Goal: Task Accomplishment & Management: Use online tool/utility

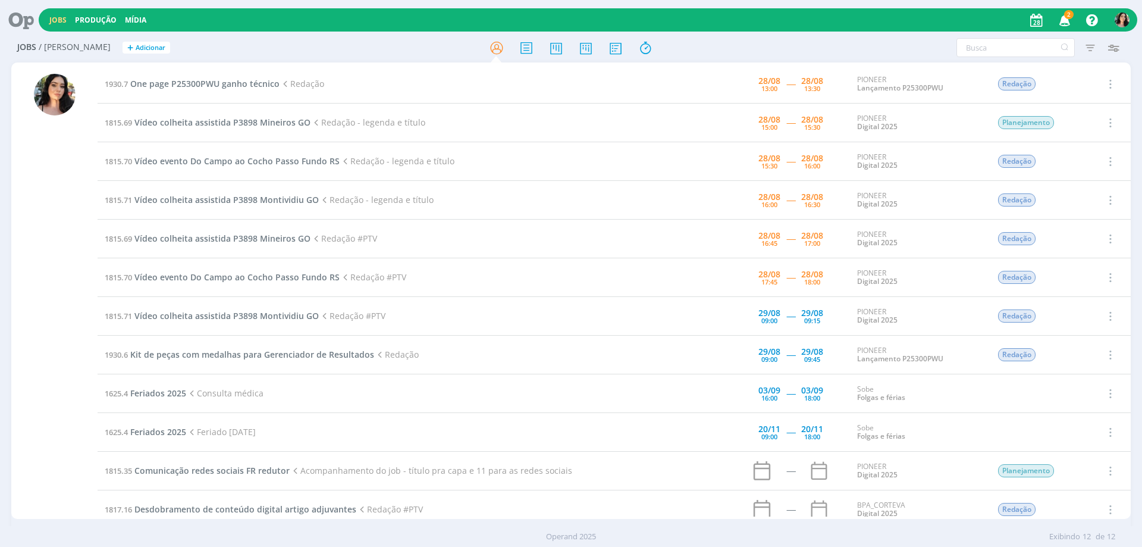
click at [273, 21] on div "Jobs Produção [GEOGRAPHIC_DATA] 2 Notificações Central de Ajuda Área de Membros…" at bounding box center [588, 19] width 1099 height 23
click at [245, 117] on span "Vídeo colheita assistida P3898 Mineiros GO" at bounding box center [222, 122] width 176 height 11
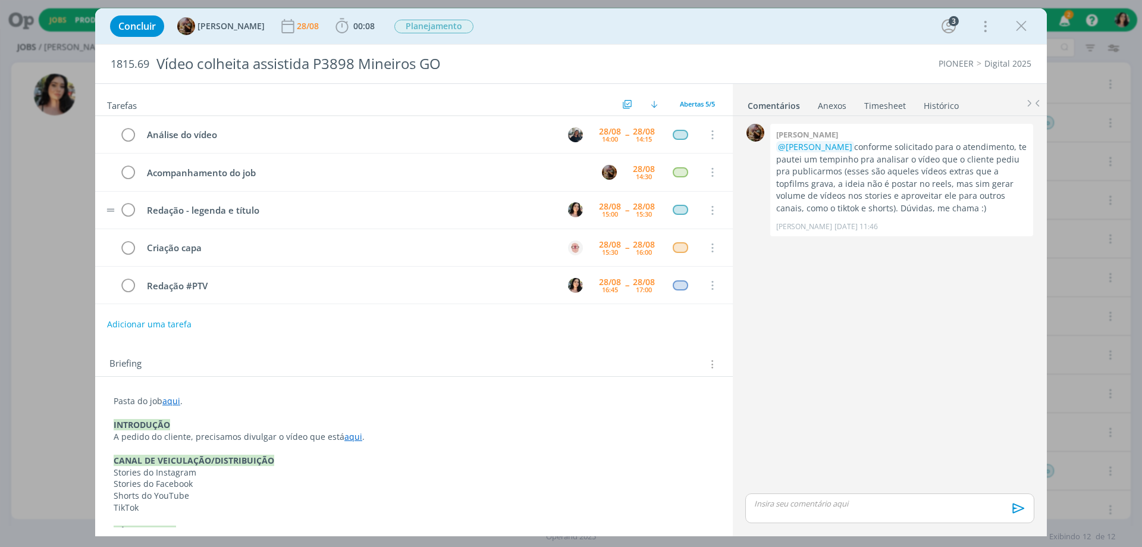
scroll to position [60, 0]
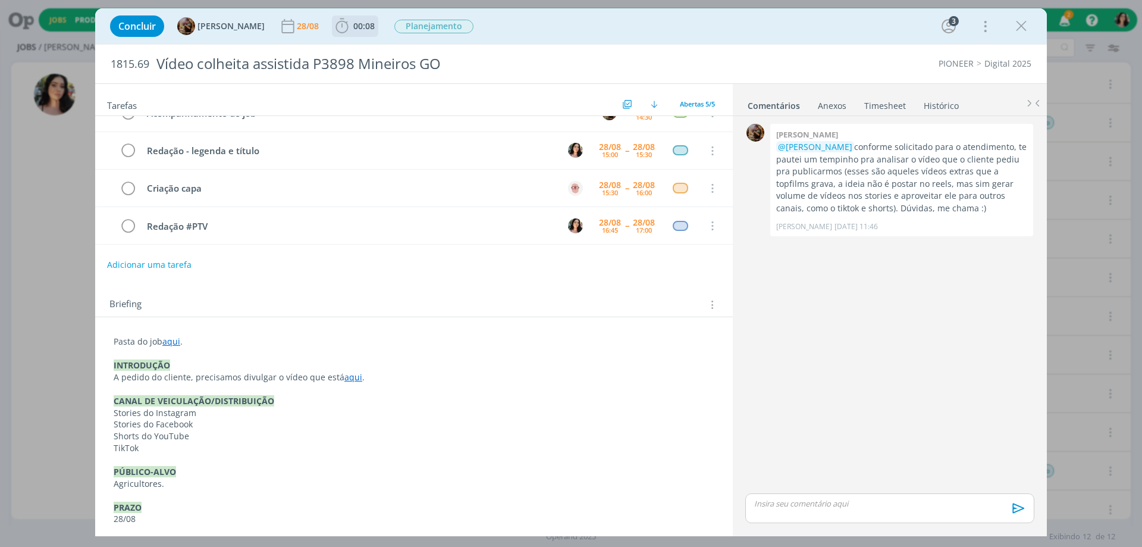
click at [375, 24] on span "00:08" at bounding box center [363, 25] width 21 height 11
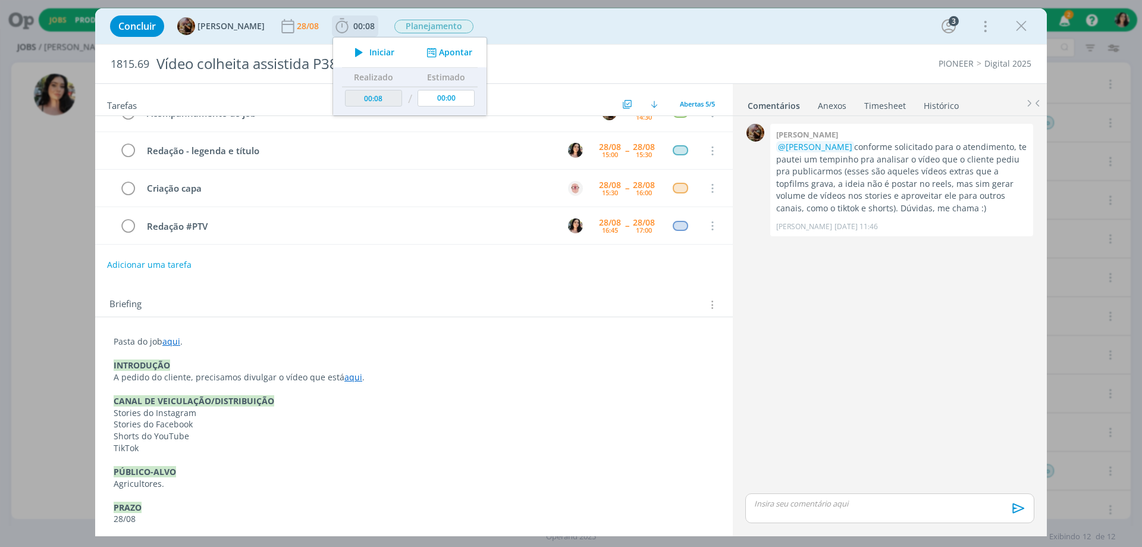
click at [381, 52] on span "Iniciar" at bounding box center [382, 52] width 25 height 8
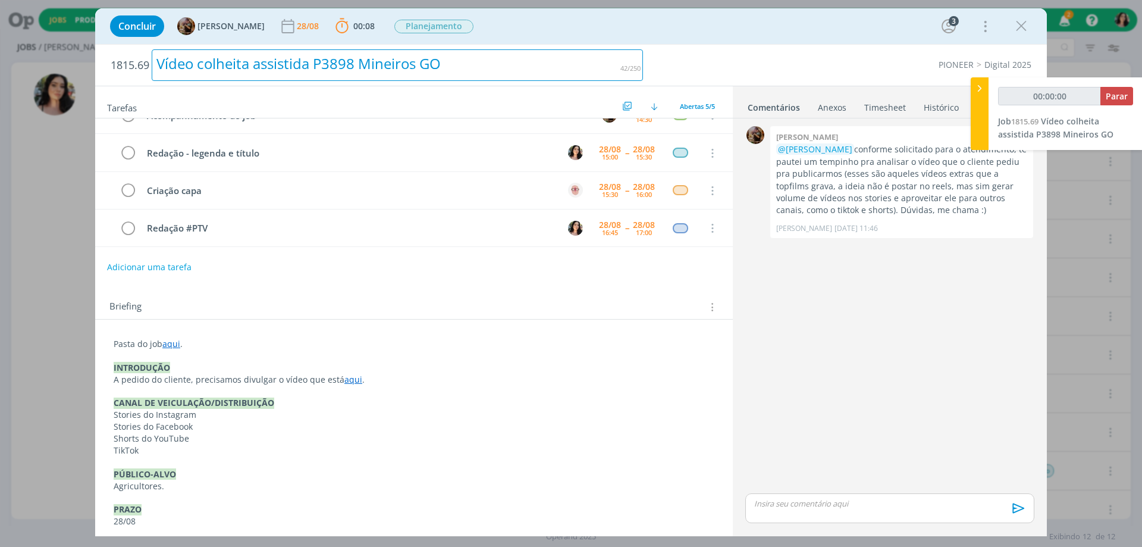
drag, startPoint x: 521, startPoint y: 44, endPoint x: 55, endPoint y: 60, distance: 465.6
click at [521, 43] on div "Concluir [PERSON_NAME] [DATE] 00:08 Parar Apontar Data * [DATE] Horas * 00:00 T…" at bounding box center [571, 272] width 952 height 528
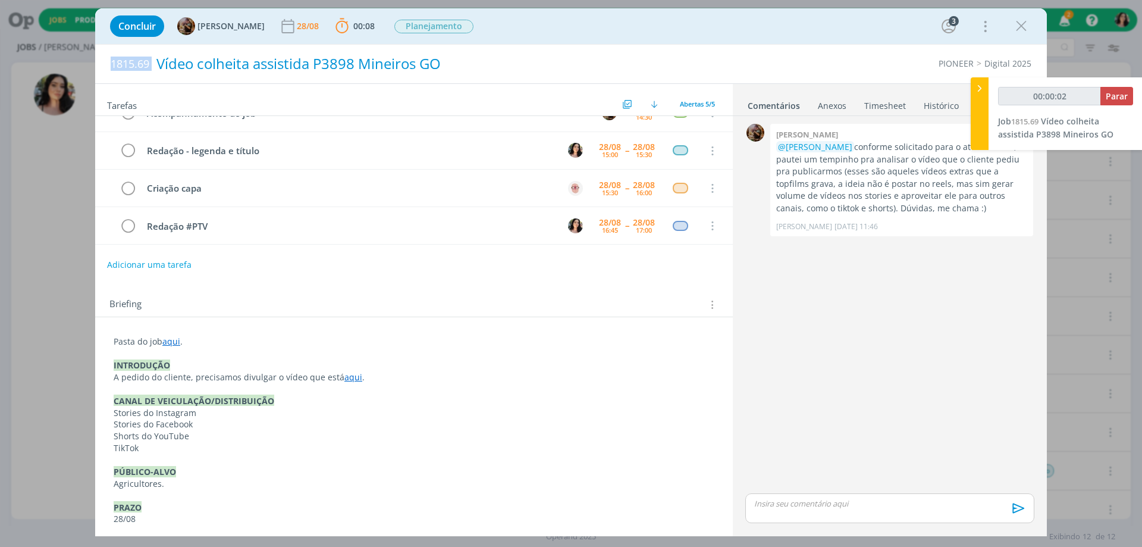
drag, startPoint x: 107, startPoint y: 65, endPoint x: 157, endPoint y: 76, distance: 51.6
click at [157, 76] on div "1815.69 Vídeo colheita assistida P3898 Mineiros GO" at bounding box center [377, 64] width 544 height 39
copy span "1815.69"
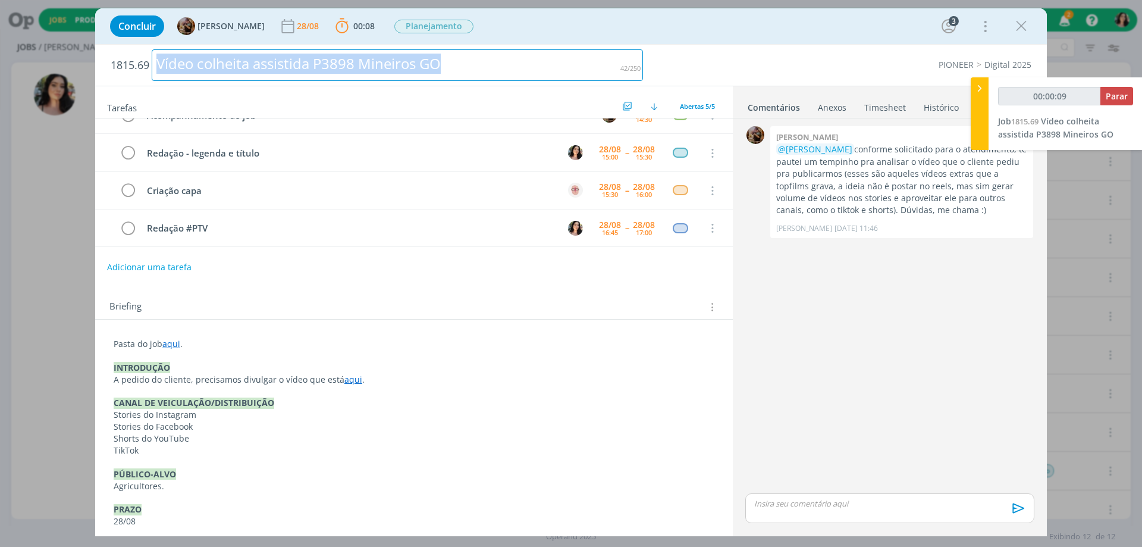
drag, startPoint x: 461, startPoint y: 67, endPoint x: 121, endPoint y: 74, distance: 339.8
click at [121, 74] on h2 "1815.69 Vídeo colheita assistida P3898 Mineiros GO" at bounding box center [377, 65] width 533 height 41
copy div "Vídeo colheita assistida P3898 Mineiros GO"
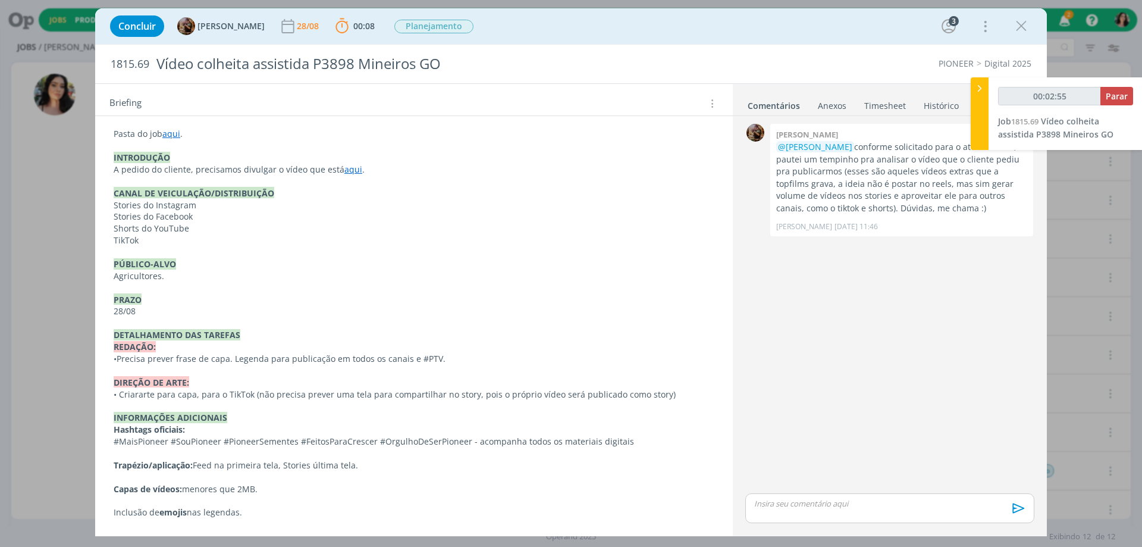
scroll to position [267, 0]
click at [345, 175] on p "A pedido do cliente, precisamos divulgar o vídeo que está aqui ." at bounding box center [414, 170] width 601 height 12
click at [356, 195] on link "[URL][DOMAIN_NAME]" at bounding box center [311, 191] width 90 height 15
drag, startPoint x: 111, startPoint y: 63, endPoint x: 148, endPoint y: 62, distance: 36.9
click at [148, 62] on span "1815.69" at bounding box center [130, 64] width 39 height 13
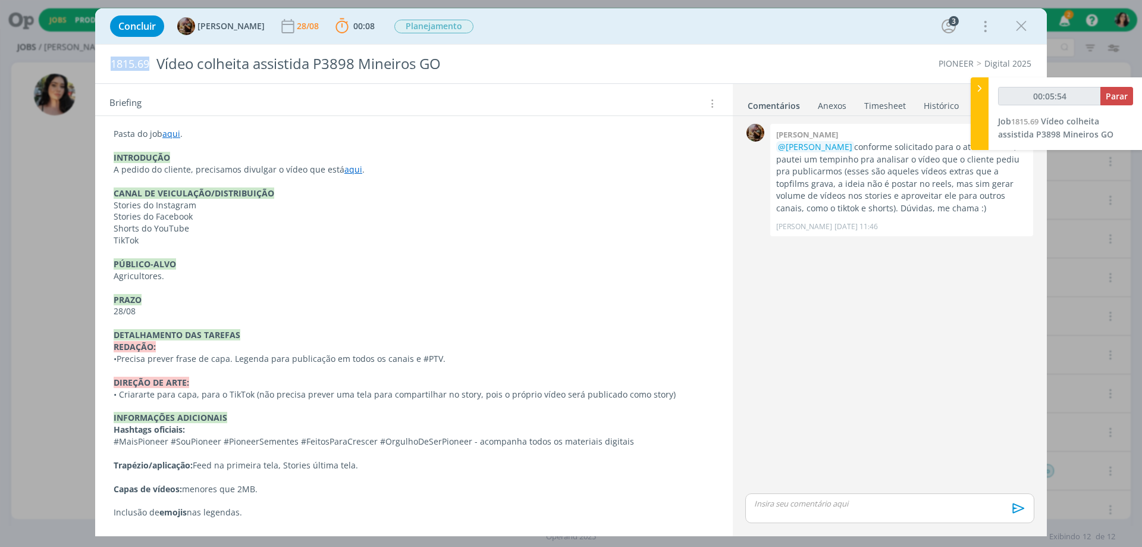
copy span "1815.69"
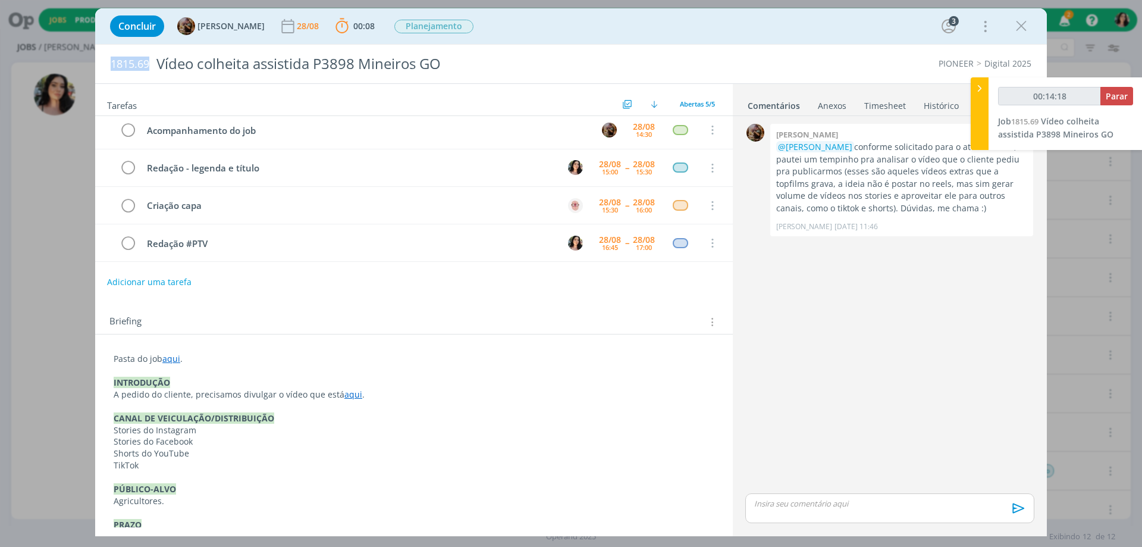
scroll to position [29, 0]
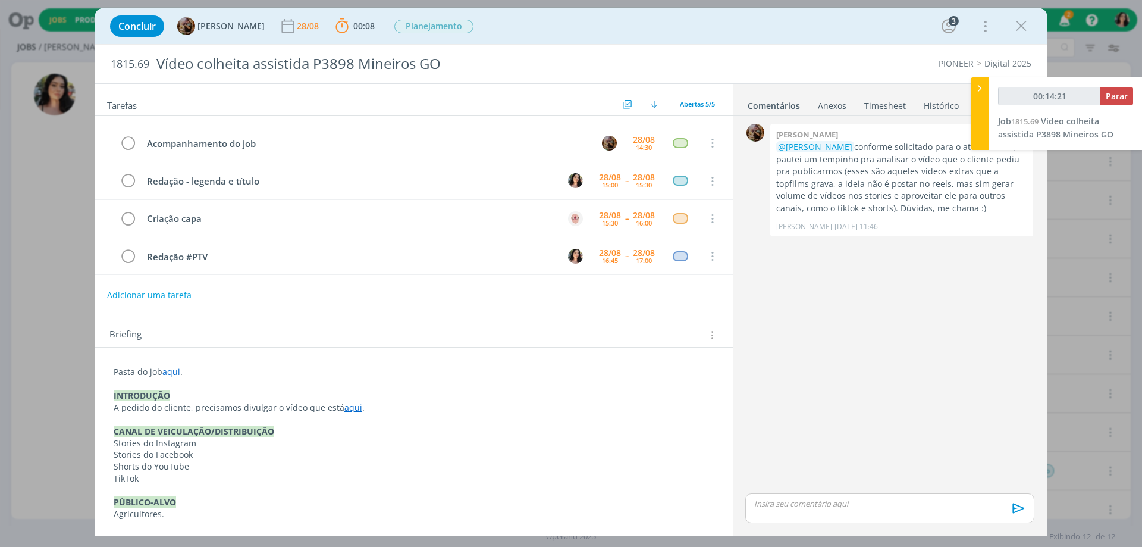
click at [174, 370] on link "aqui" at bounding box center [171, 371] width 18 height 11
click at [168, 392] on link "[URL][DOMAIN_NAME]" at bounding box center [191, 394] width 90 height 15
type input "00:14:56"
click at [779, 495] on div "dialog" at bounding box center [890, 508] width 289 height 30
click at [798, 484] on p "texto na pasta." at bounding box center [890, 480] width 270 height 11
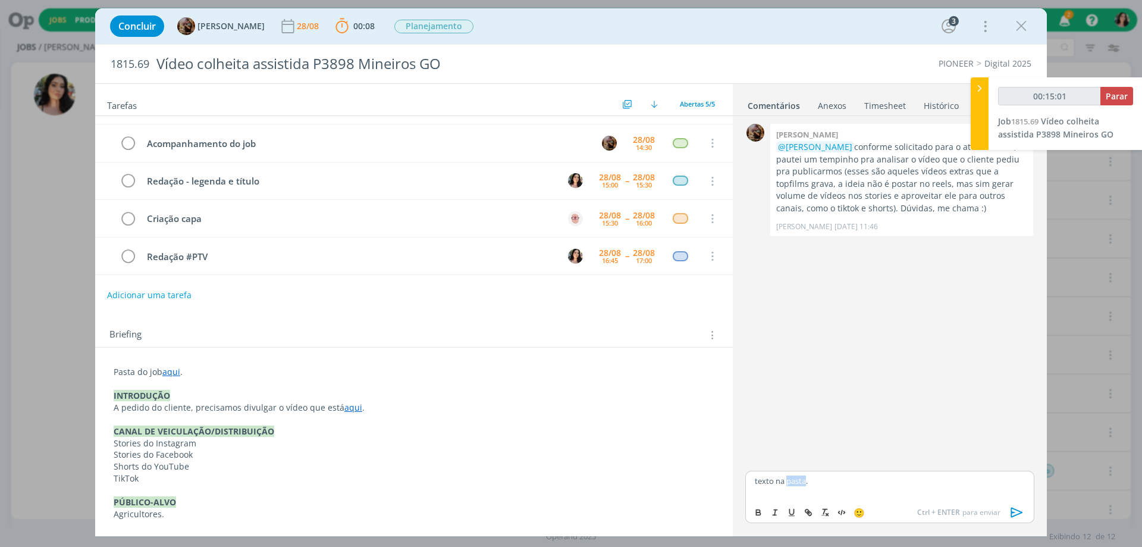
click at [798, 484] on p "texto na pasta." at bounding box center [890, 480] width 270 height 11
type input "00:15:03"
click at [813, 514] on button "dialog" at bounding box center [809, 512] width 17 height 14
paste input "[URL][DOMAIN_NAME]"
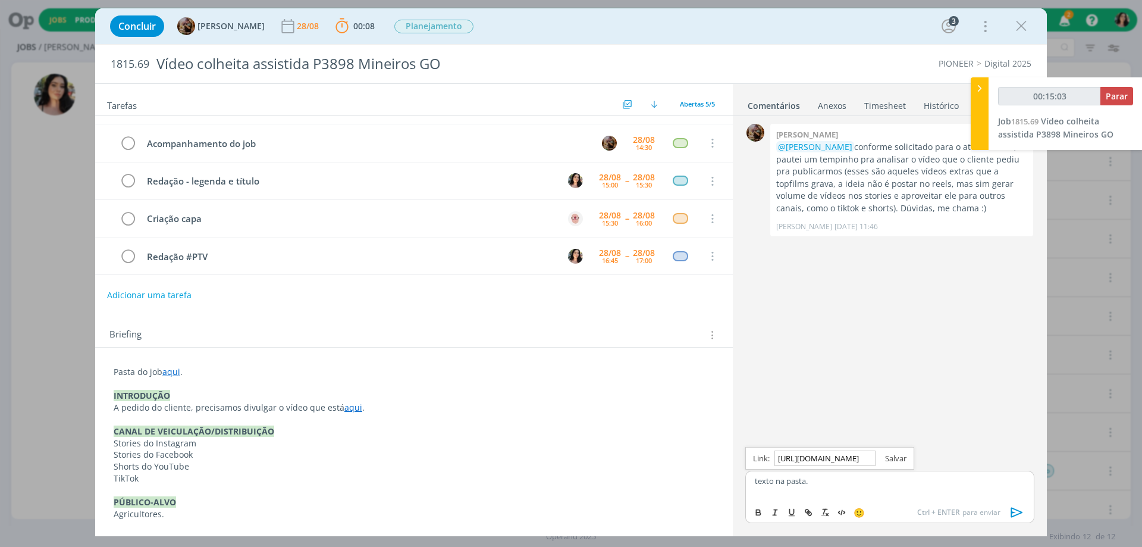
type input "[URL][DOMAIN_NAME]"
click at [894, 458] on link "dialog" at bounding box center [891, 458] width 31 height 11
click at [1019, 509] on icon "dialog" at bounding box center [1018, 512] width 18 height 18
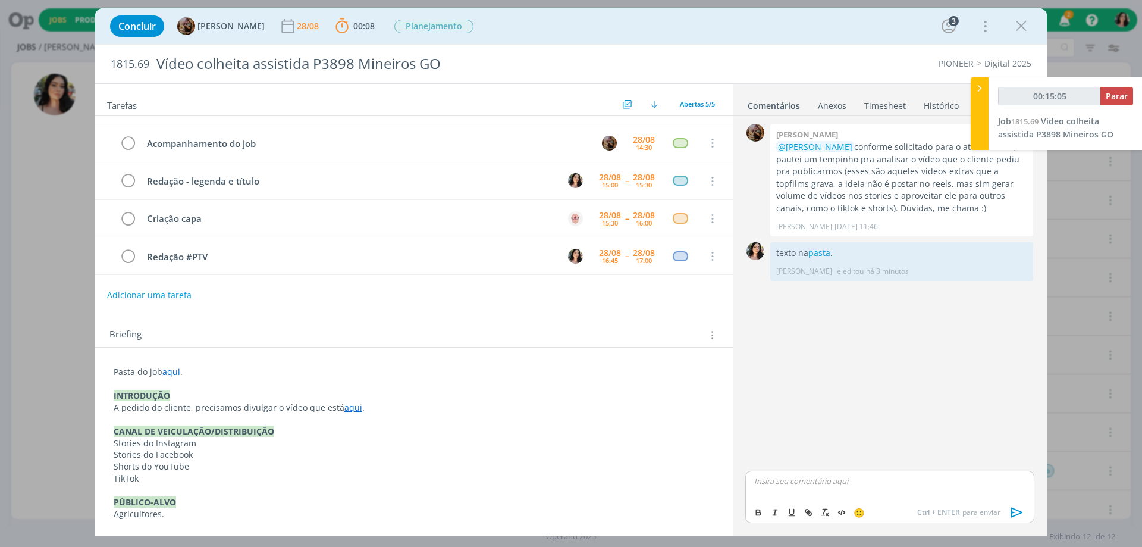
type input "00:15:06"
click at [1115, 96] on span "Parar" at bounding box center [1117, 95] width 22 height 11
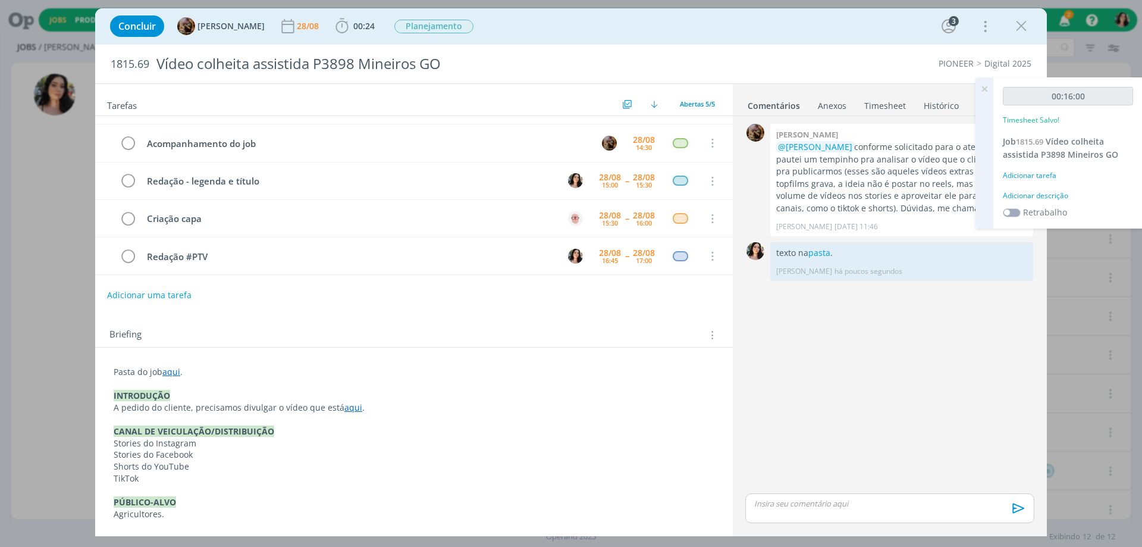
click at [1030, 195] on div "Adicionar descrição" at bounding box center [1068, 195] width 130 height 11
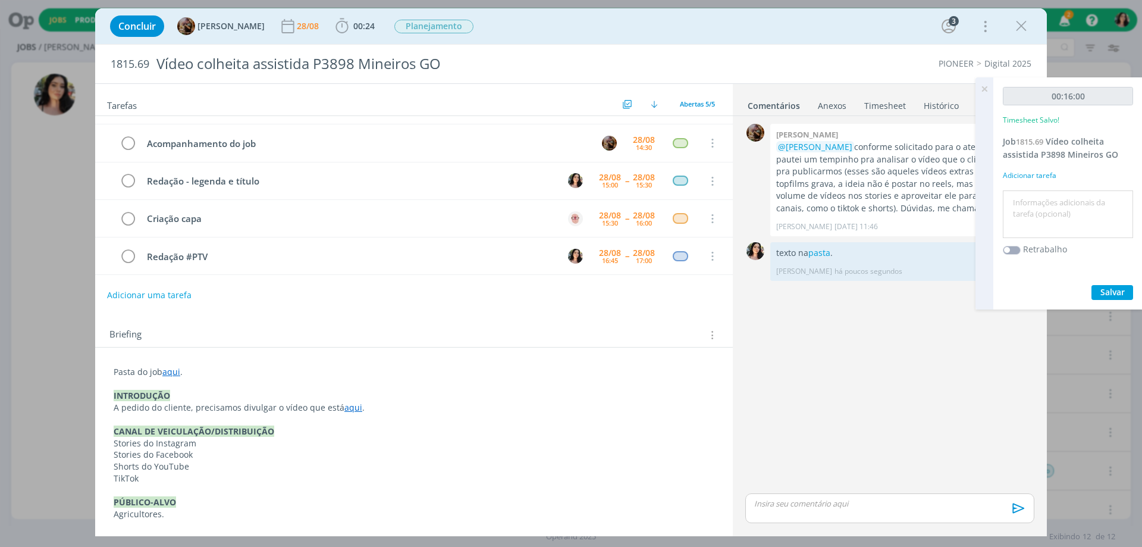
click at [1036, 204] on textarea at bounding box center [1068, 214] width 124 height 42
type textarea "Redação."
click at [1120, 295] on span "Salvar" at bounding box center [1113, 291] width 24 height 11
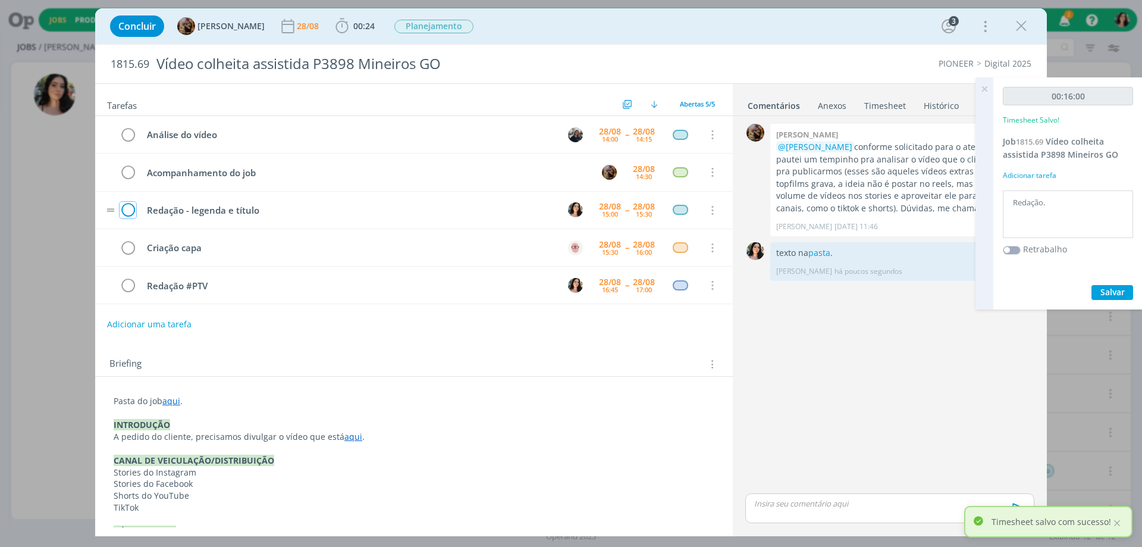
click at [126, 211] on icon "dialog" at bounding box center [128, 211] width 17 height 18
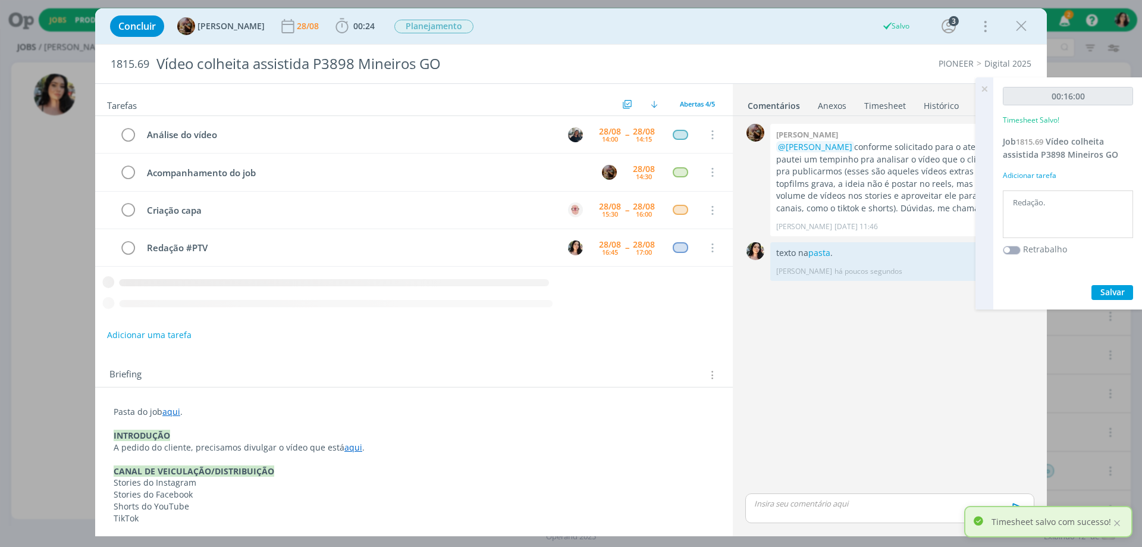
click at [983, 84] on icon at bounding box center [984, 88] width 21 height 23
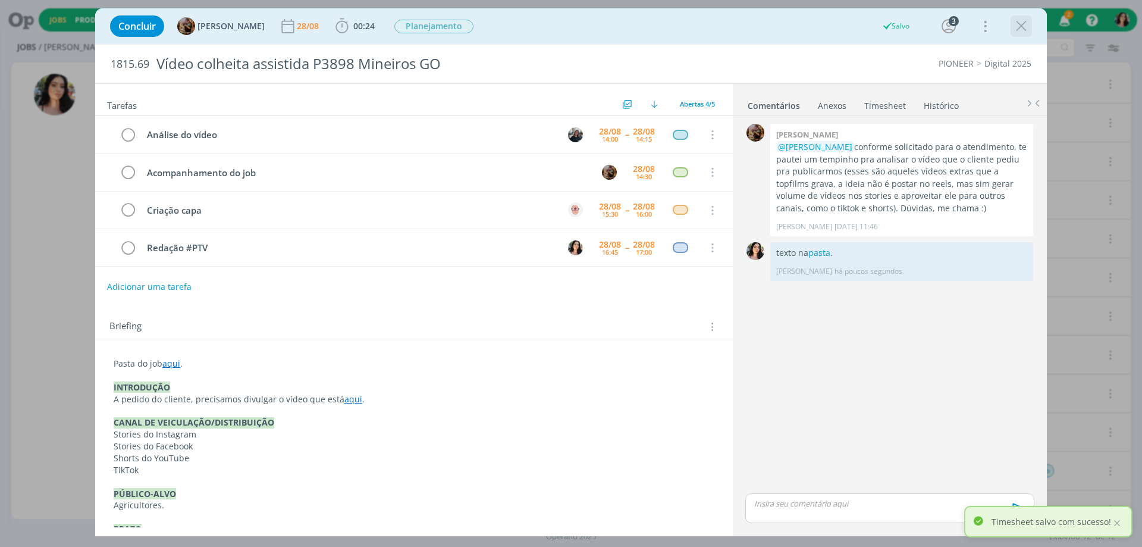
click at [1023, 24] on icon "dialog" at bounding box center [1022, 26] width 18 height 18
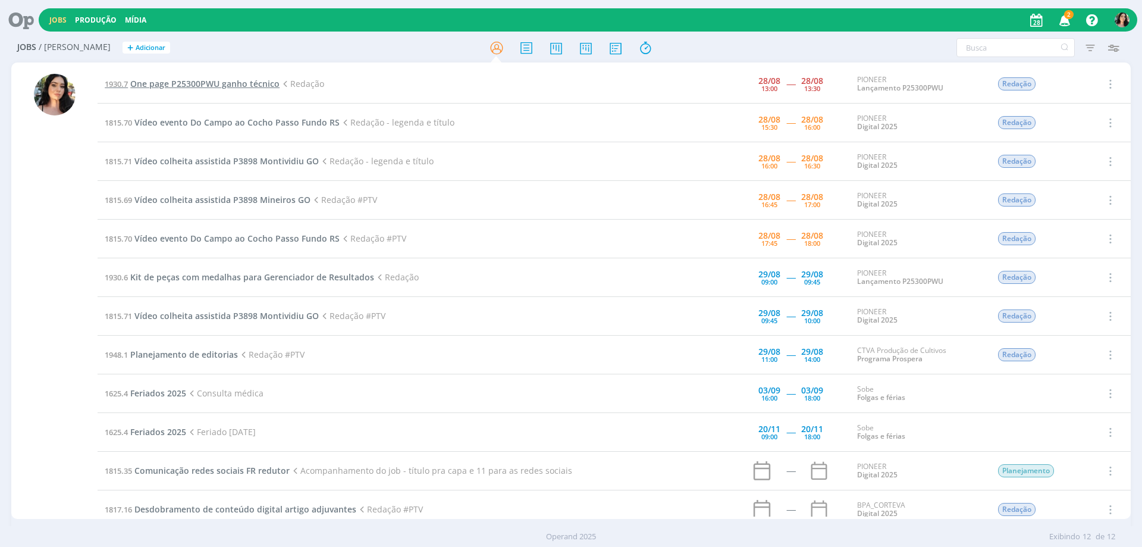
click at [263, 84] on span "One page P25300PWU ganho técnico" at bounding box center [204, 83] width 149 height 11
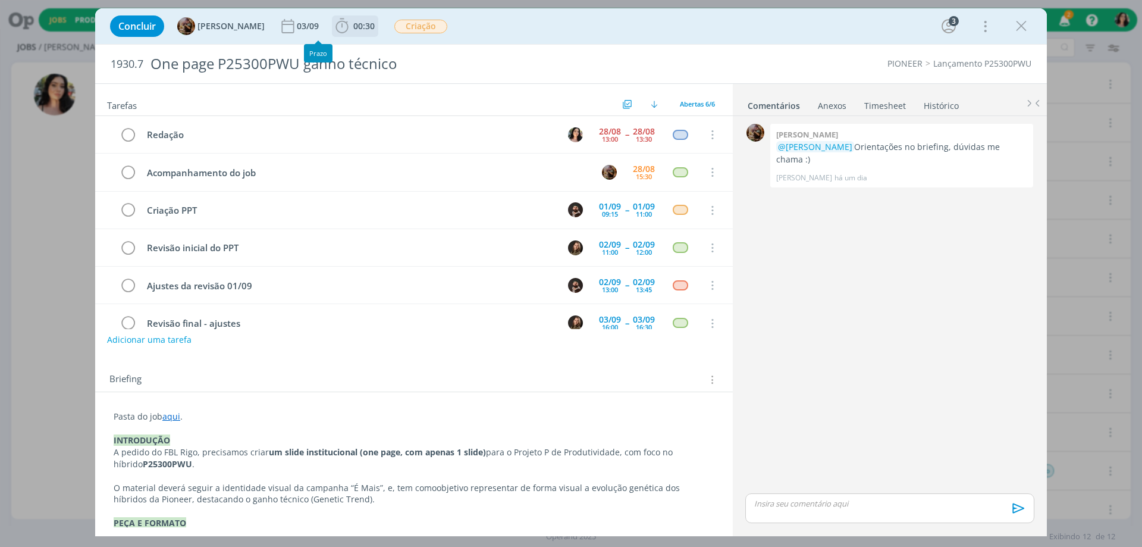
click at [362, 21] on span "00:30" at bounding box center [355, 26] width 44 height 18
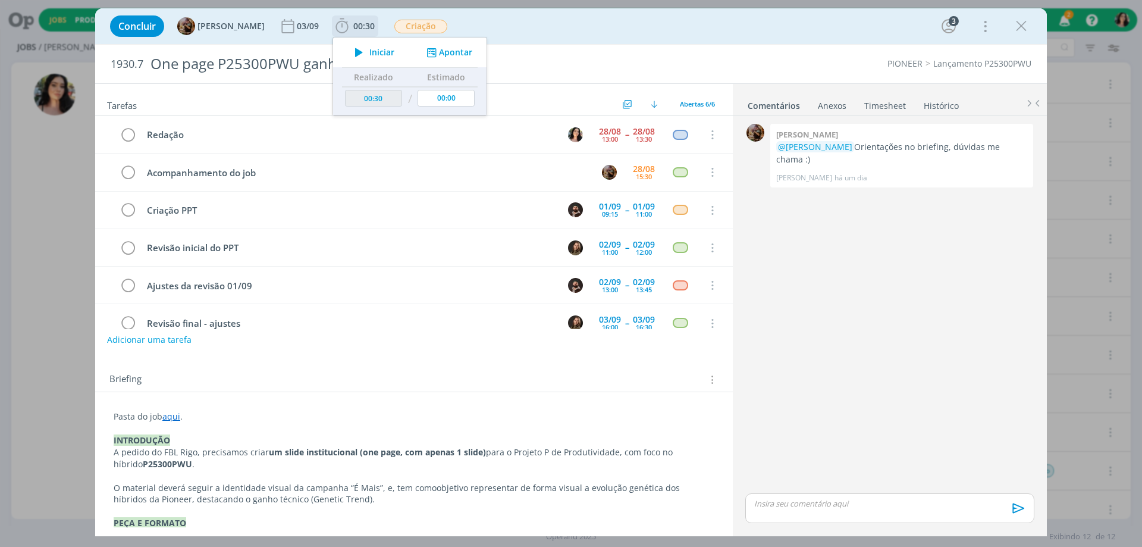
click at [380, 45] on button "Iniciar" at bounding box center [371, 52] width 47 height 17
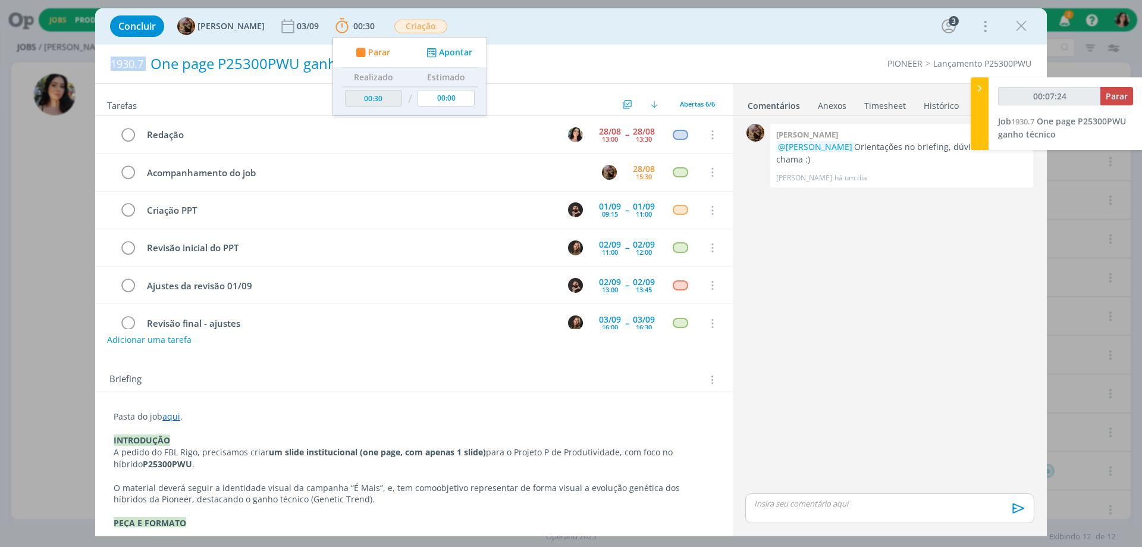
drag, startPoint x: 108, startPoint y: 61, endPoint x: 152, endPoint y: 69, distance: 44.8
click at [152, 69] on div "1930.7 One page P25300PWU ganho técnico" at bounding box center [377, 64] width 544 height 39
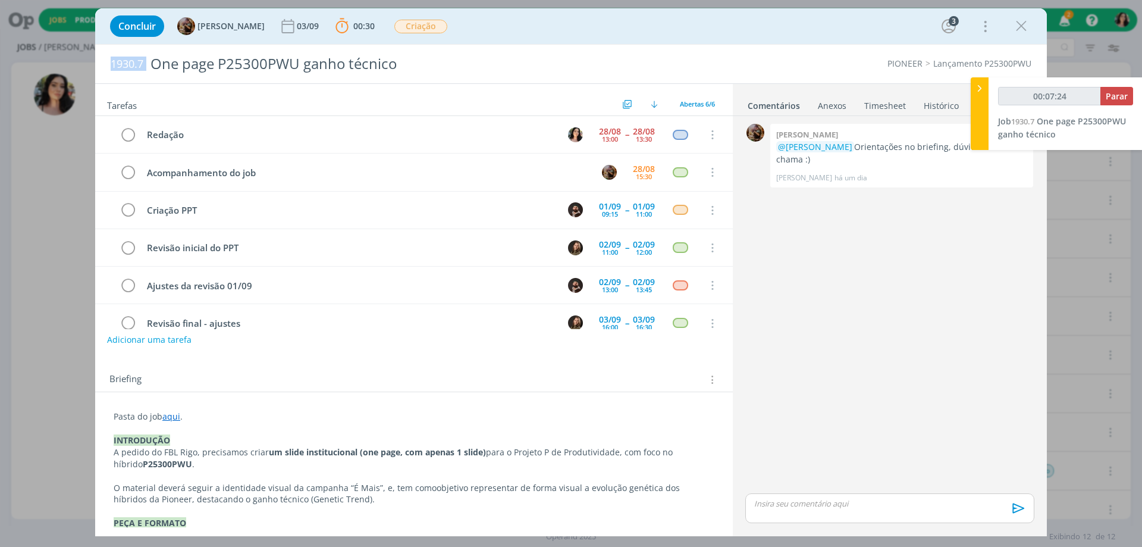
copy span "1930.7"
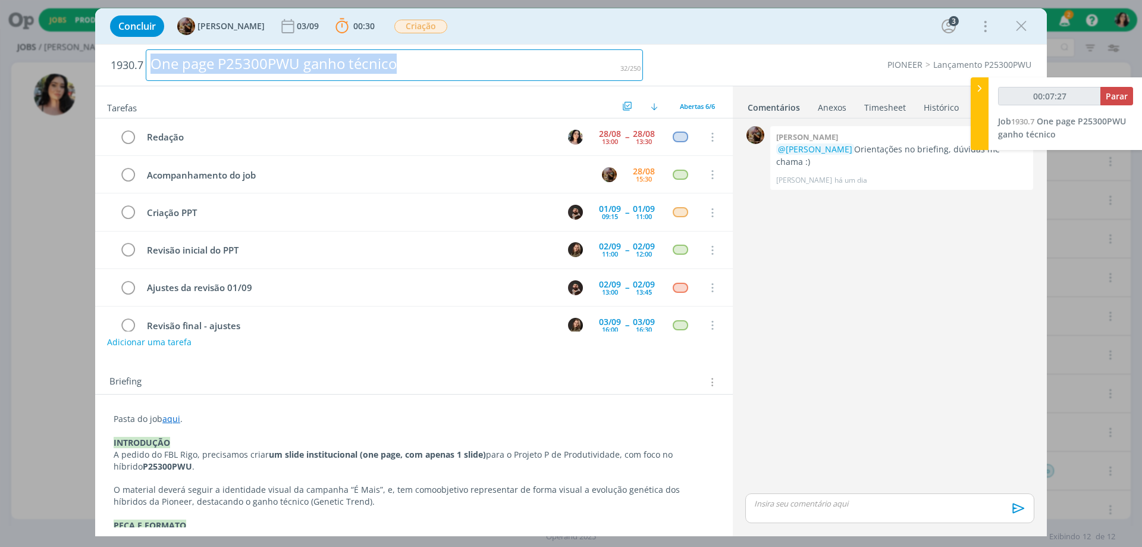
drag, startPoint x: 438, startPoint y: 66, endPoint x: 109, endPoint y: 83, distance: 329.5
click at [109, 83] on div "1930.7 One page P25300PWU ganho técnico" at bounding box center [377, 65] width 544 height 41
copy div "One page P25300PWU ganho técnico"
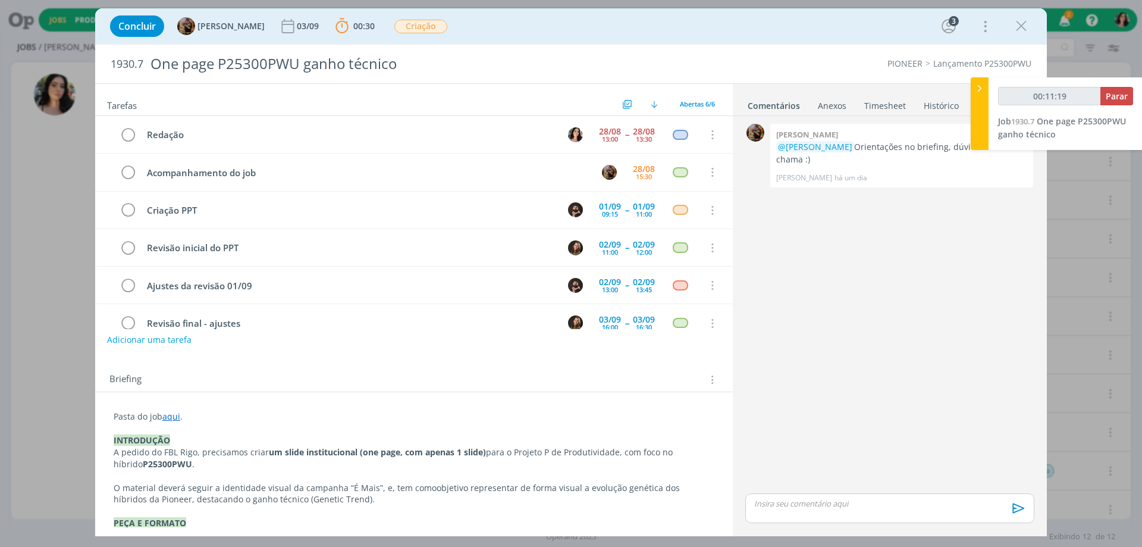
click at [171, 418] on link "aqui" at bounding box center [171, 416] width 18 height 11
click at [181, 433] on link "[URL][DOMAIN_NAME]" at bounding box center [191, 438] width 90 height 15
click at [794, 506] on p "dialog" at bounding box center [890, 503] width 270 height 11
type input "00:12:48"
click at [839, 478] on p "texto com dados na pasta." at bounding box center [890, 480] width 270 height 11
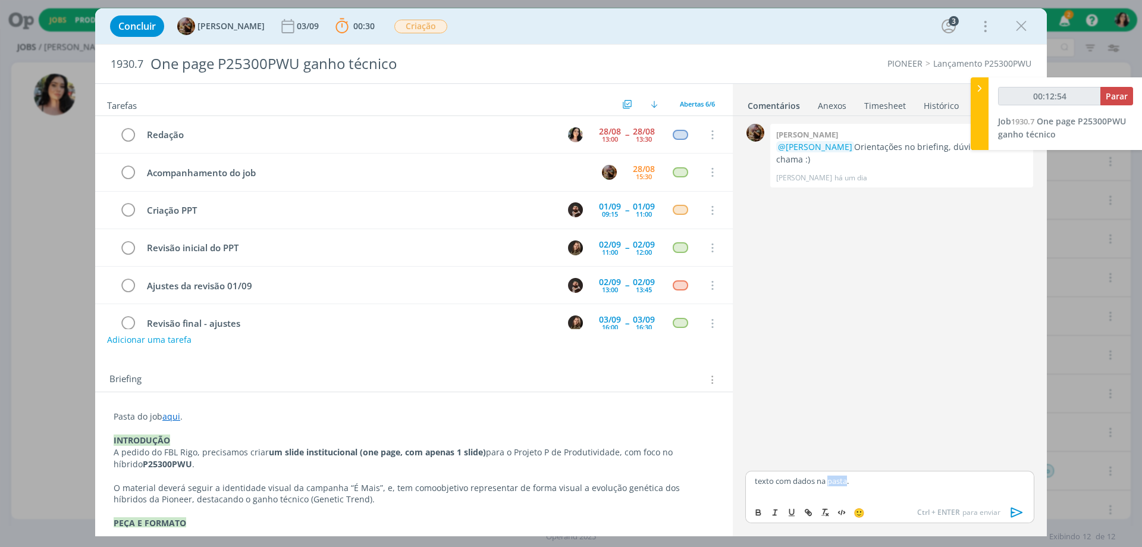
click at [839, 478] on p "texto com dados na pasta." at bounding box center [890, 480] width 270 height 11
type input "00:12:55"
click at [806, 508] on icon "dialog" at bounding box center [809, 513] width 10 height 10
paste input "[URL][DOMAIN_NAME]"
type input "[URL][DOMAIN_NAME]"
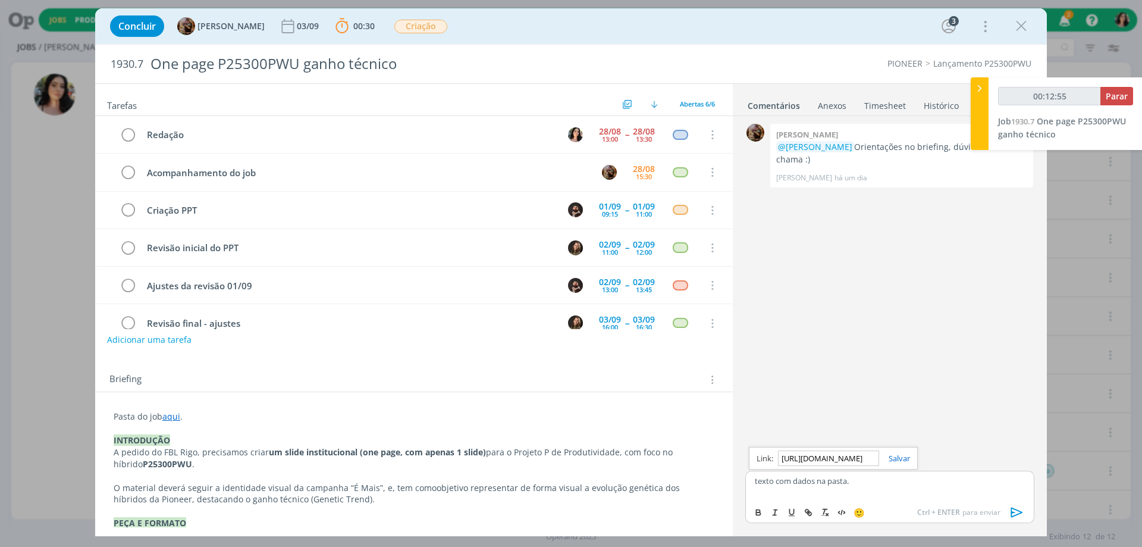
scroll to position [0, 1676]
type input "00:12:56"
type input "[URL][DOMAIN_NAME]"
click at [899, 454] on link "dialog" at bounding box center [894, 458] width 31 height 11
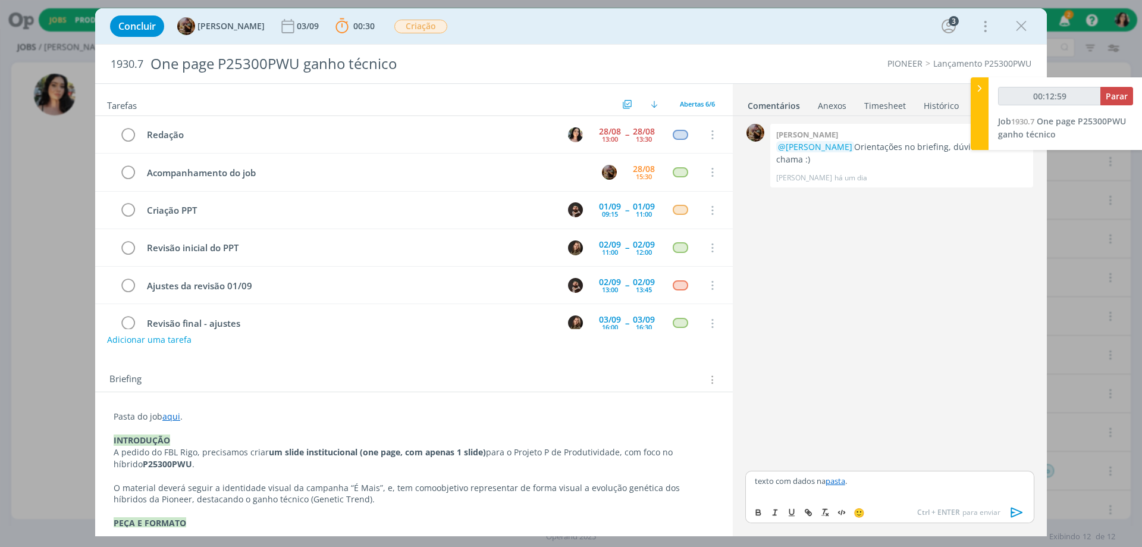
click at [1018, 512] on icon "dialog" at bounding box center [1018, 512] width 18 height 18
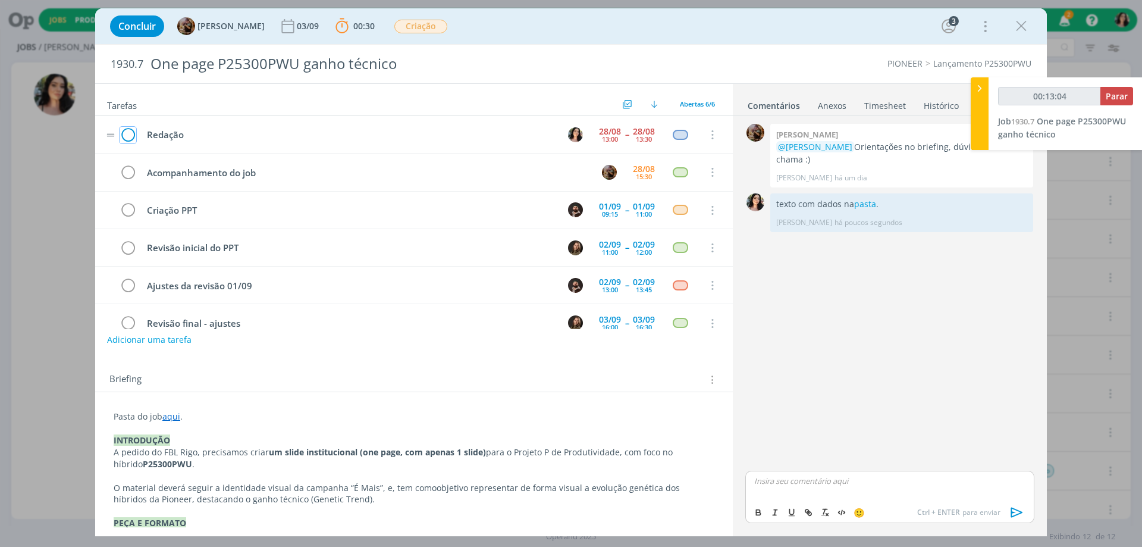
click at [124, 137] on icon "dialog" at bounding box center [128, 135] width 17 height 18
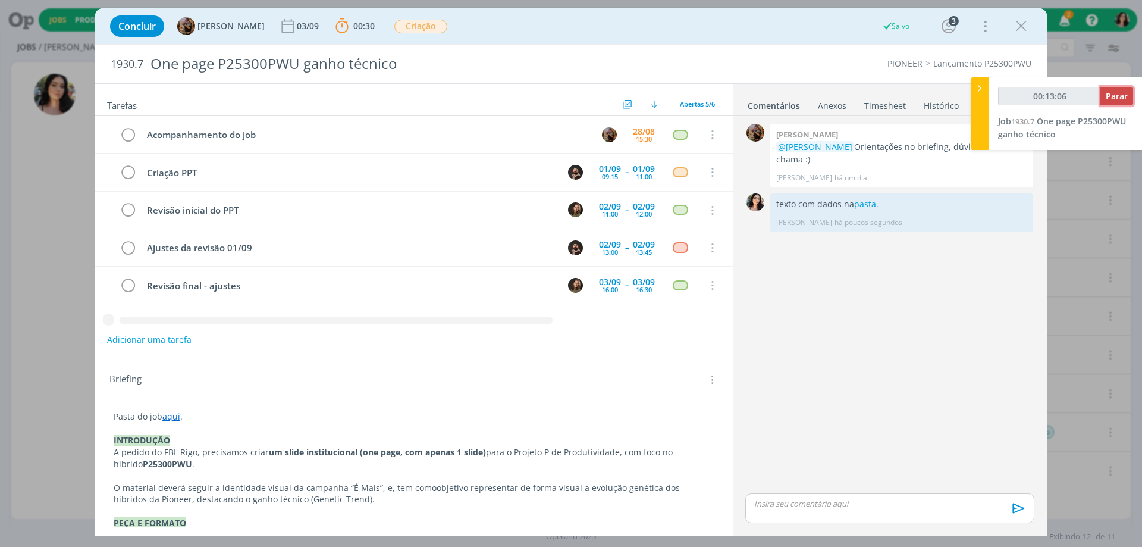
click at [1106, 96] on button "Parar" at bounding box center [1117, 96] width 33 height 18
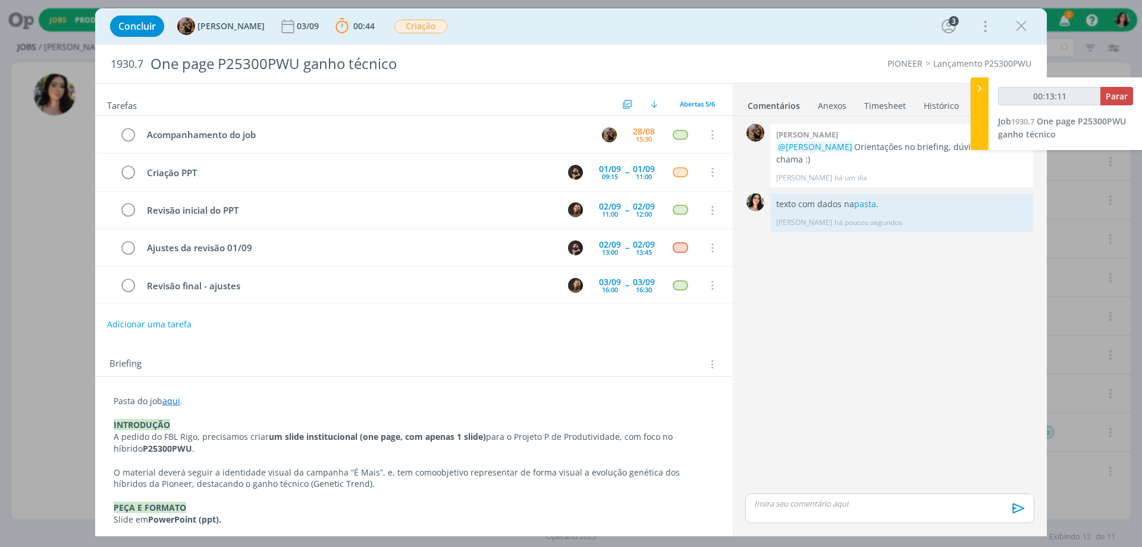
type input "00:14:00"
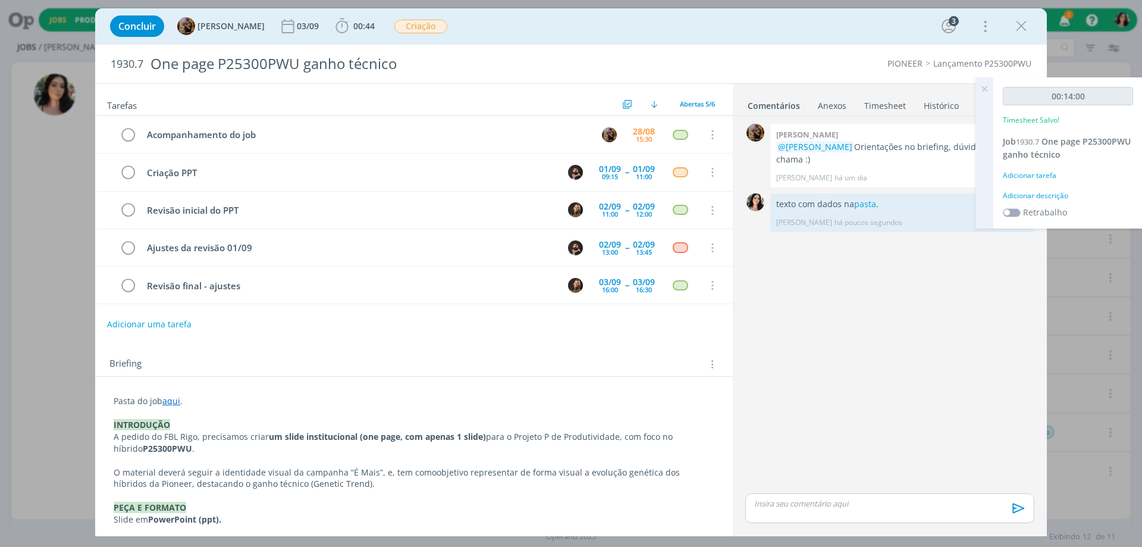
click at [1043, 192] on div "Adicionar descrição" at bounding box center [1068, 195] width 130 height 11
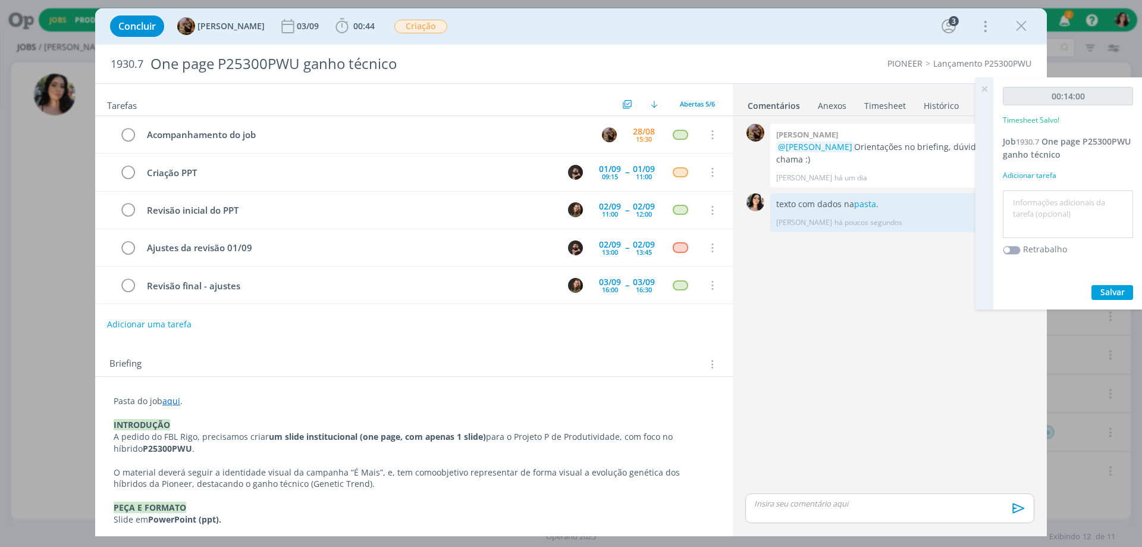
drag, startPoint x: 1044, startPoint y: 192, endPoint x: 1050, endPoint y: 204, distance: 13.6
click at [1050, 204] on textarea at bounding box center [1068, 214] width 124 height 42
type textarea "Redação."
click at [1104, 295] on span "Salvar" at bounding box center [1113, 291] width 24 height 11
click at [984, 84] on icon at bounding box center [984, 88] width 21 height 23
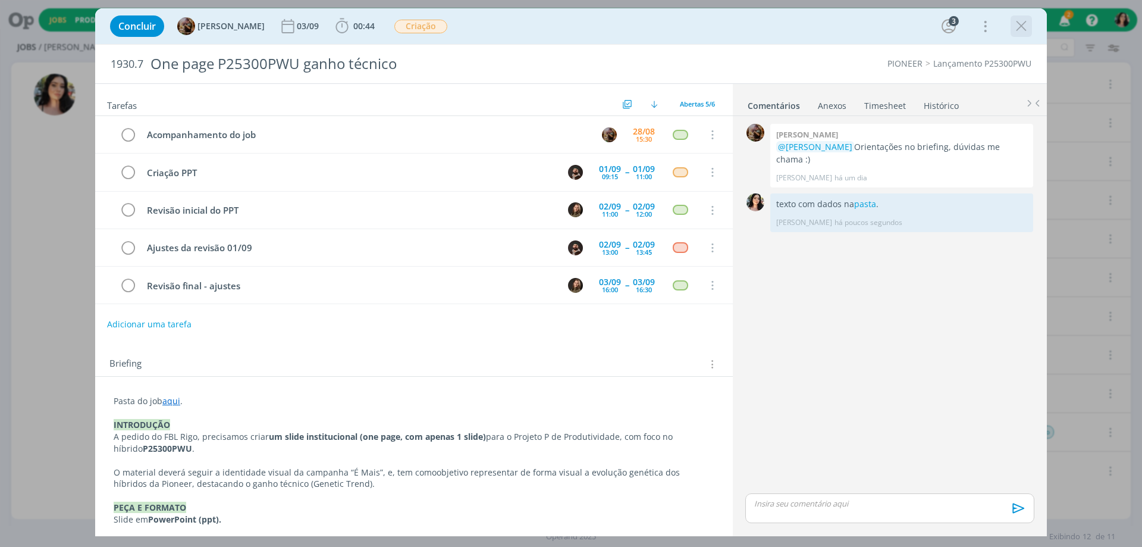
click at [1019, 33] on icon "dialog" at bounding box center [1022, 26] width 18 height 18
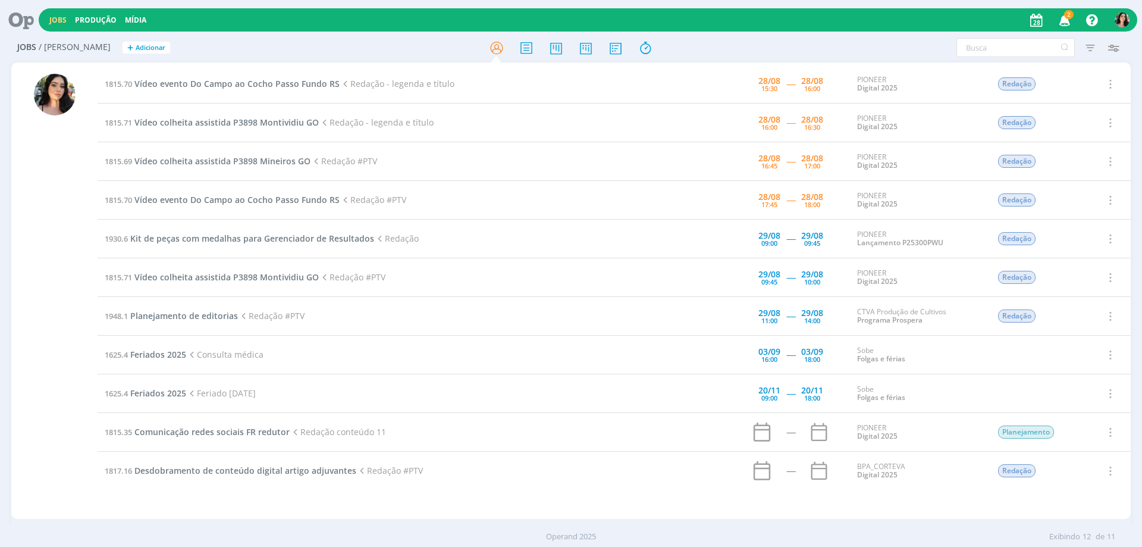
click at [10, 328] on div "Jobs / [PERSON_NAME] + Adicionar Filtros Filtrar [GEOGRAPHIC_DATA] Tipo Jobs e …" at bounding box center [571, 292] width 1142 height 519
click at [64, 315] on div at bounding box center [55, 296] width 42 height 445
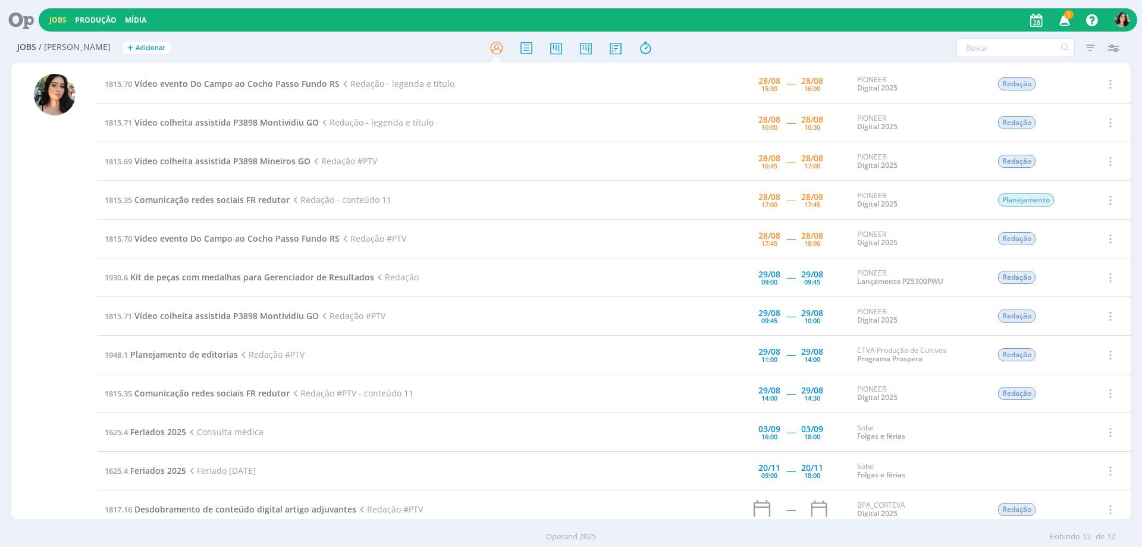
click at [5, 274] on div "Jobs / [PERSON_NAME] + Adicionar Filtros Filtrar [GEOGRAPHIC_DATA] Tipo Jobs e …" at bounding box center [571, 292] width 1142 height 519
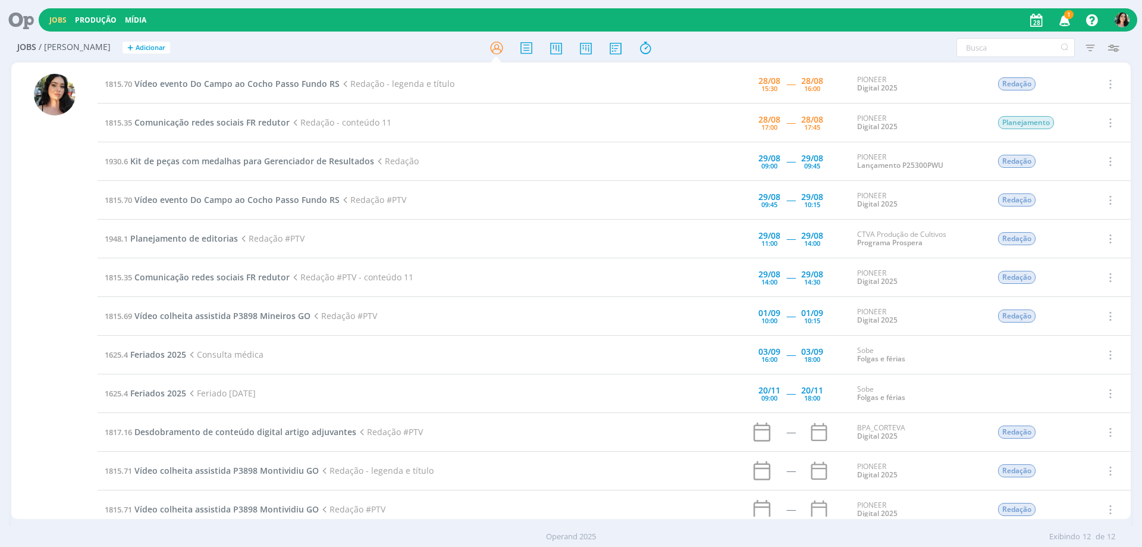
click at [72, 467] on div at bounding box center [55, 296] width 42 height 445
click at [189, 317] on span "Vídeo colheita assistida P3898 Montividiu GO" at bounding box center [226, 315] width 184 height 11
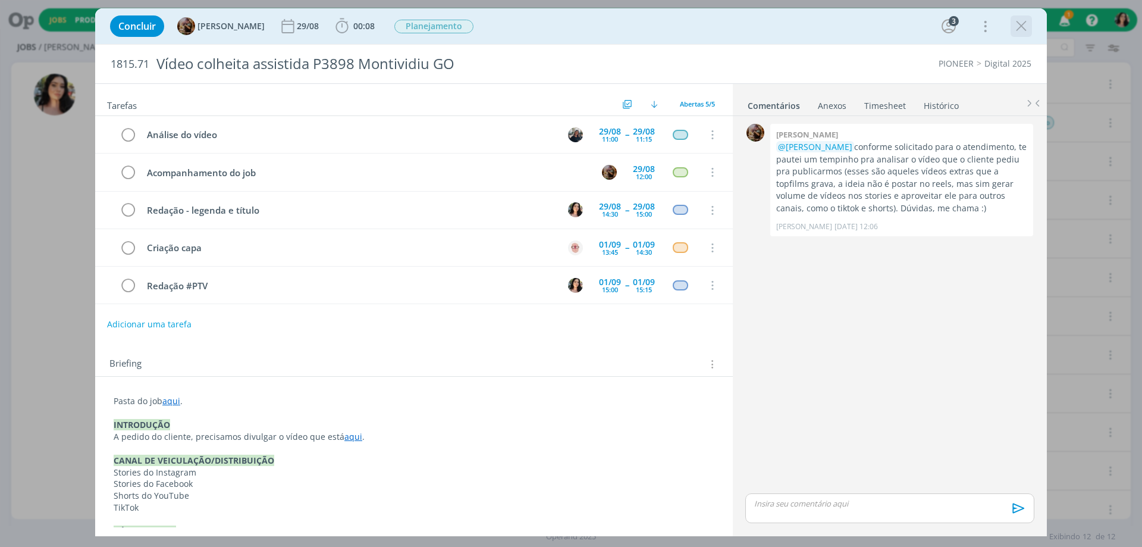
click at [1021, 25] on icon "dialog" at bounding box center [1022, 26] width 18 height 18
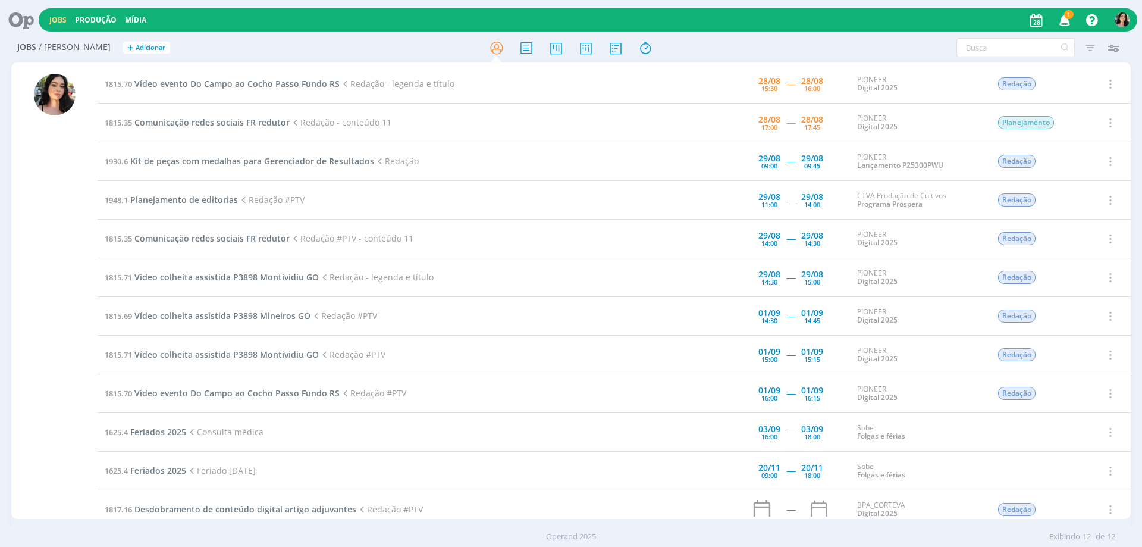
click at [25, 321] on div at bounding box center [54, 292] width 86 height 454
click at [28, 321] on div at bounding box center [54, 292] width 86 height 454
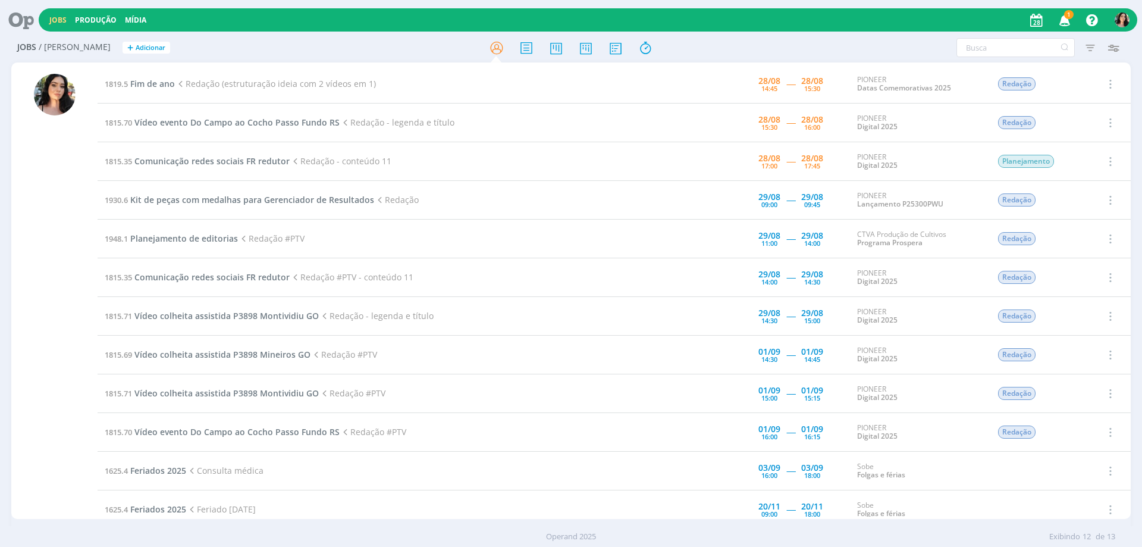
click at [152, 77] on td "1819.5 Fim de ano Redação (estruturação ideia com 2 vídeos em 1)" at bounding box center [379, 84] width 562 height 39
click at [155, 81] on span "Fim de ano" at bounding box center [152, 83] width 45 height 11
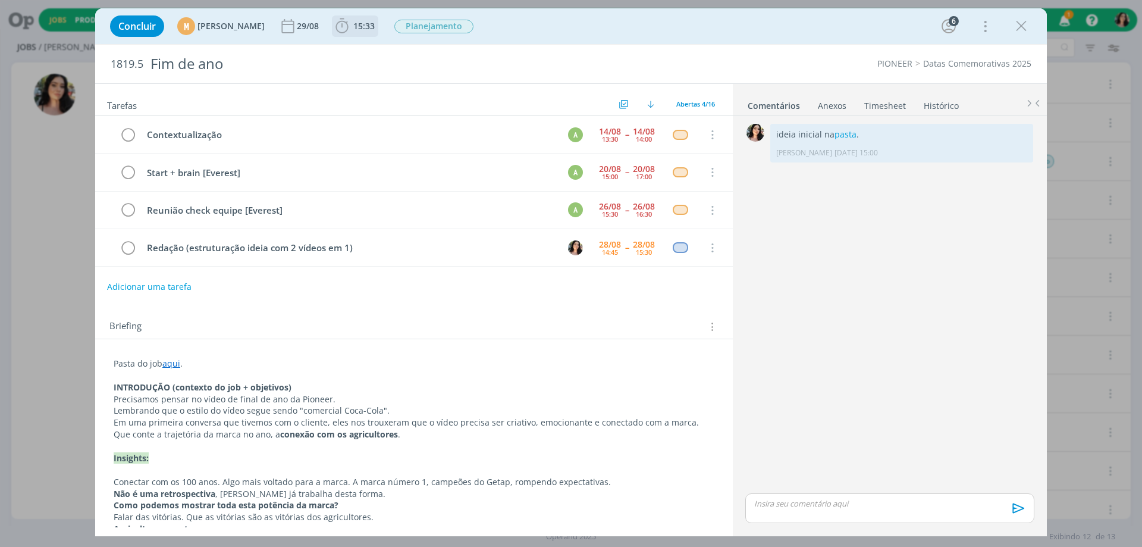
click at [376, 29] on b "15:33" at bounding box center [364, 26] width 26 height 8
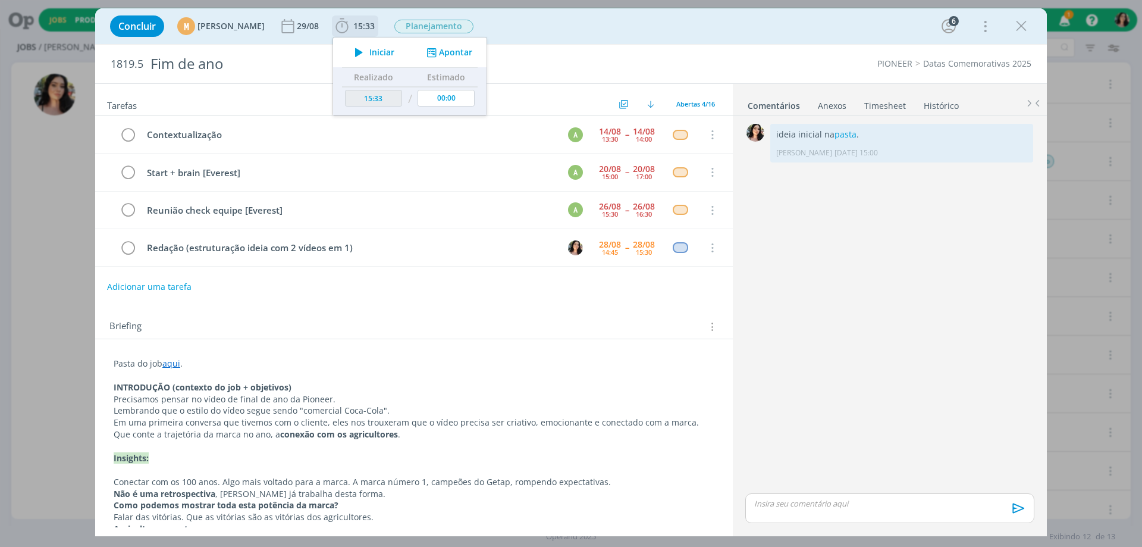
click at [370, 49] on icon "dialog" at bounding box center [359, 52] width 21 height 15
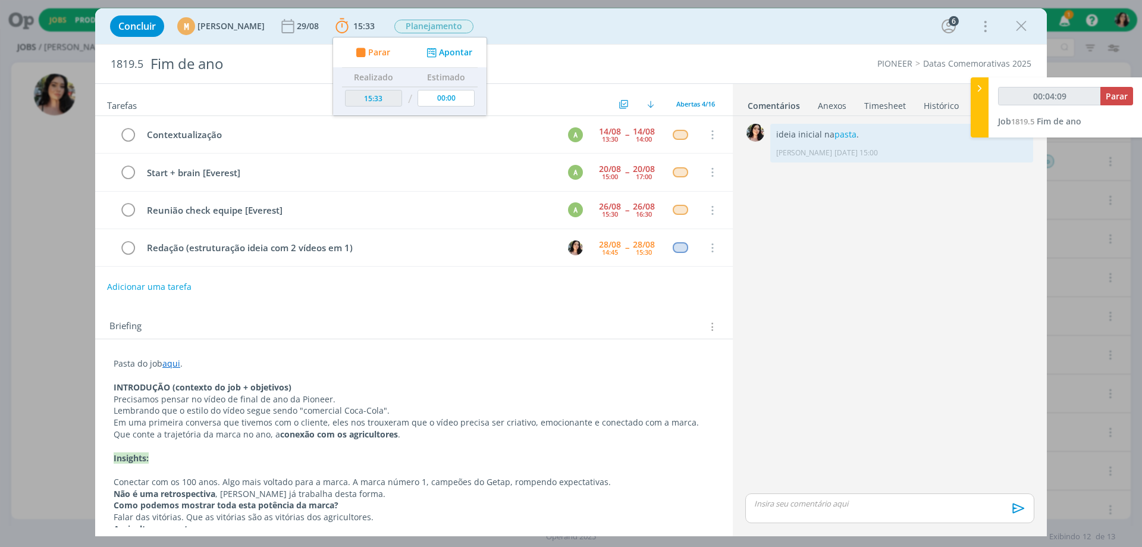
click at [624, 30] on div "Concluir M [PERSON_NAME] [DATE] 15:33 Parar Apontar Data * [DATE] Horas * 00:00…" at bounding box center [571, 26] width 934 height 29
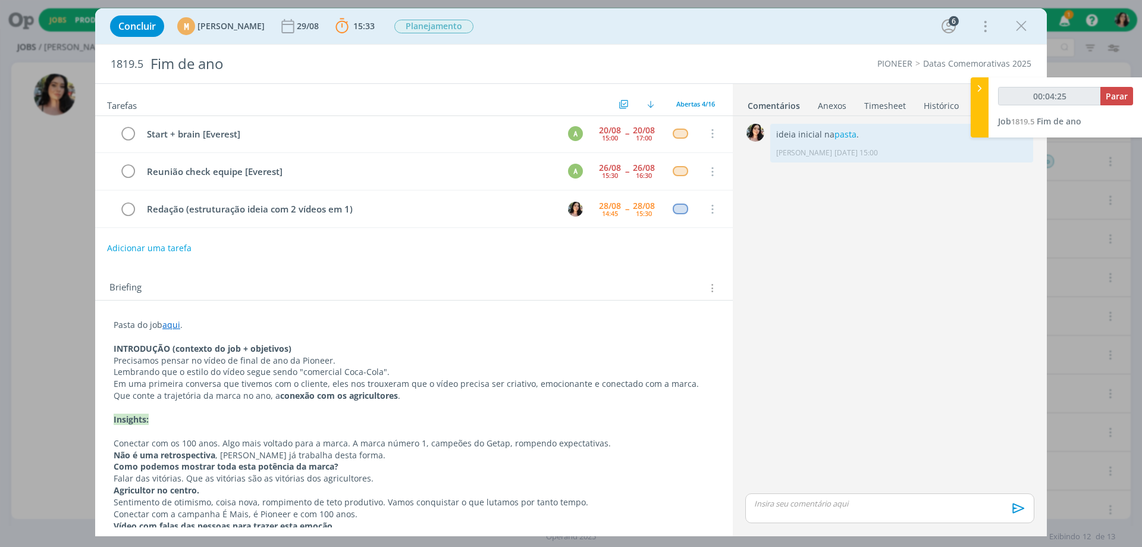
scroll to position [119, 0]
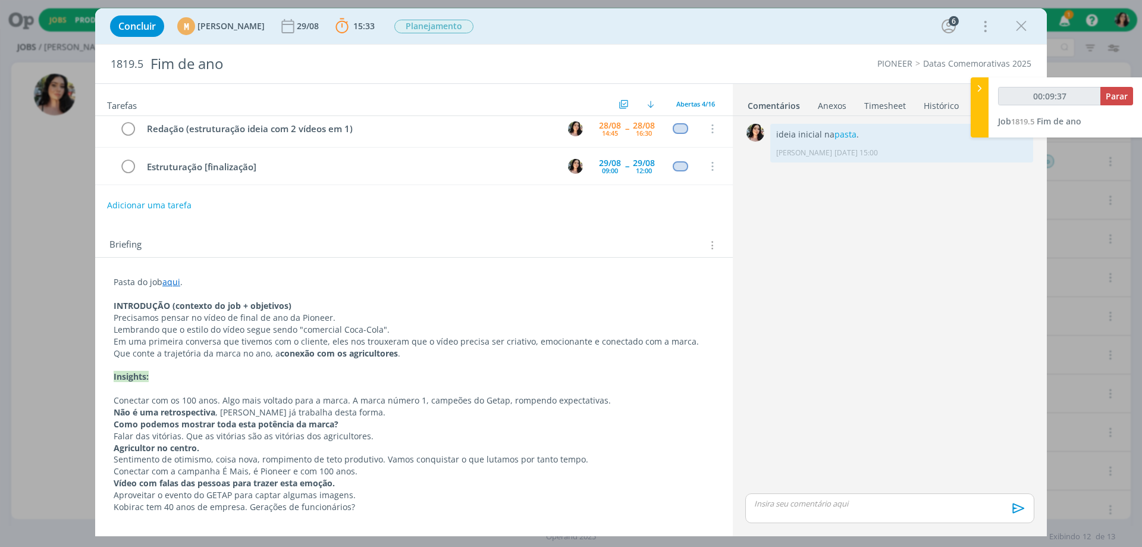
click at [946, 436] on div "0 ideia inicial na pasta . [PERSON_NAME] [DATE] 15:00 👍 Editar Excluir" at bounding box center [890, 306] width 299 height 370
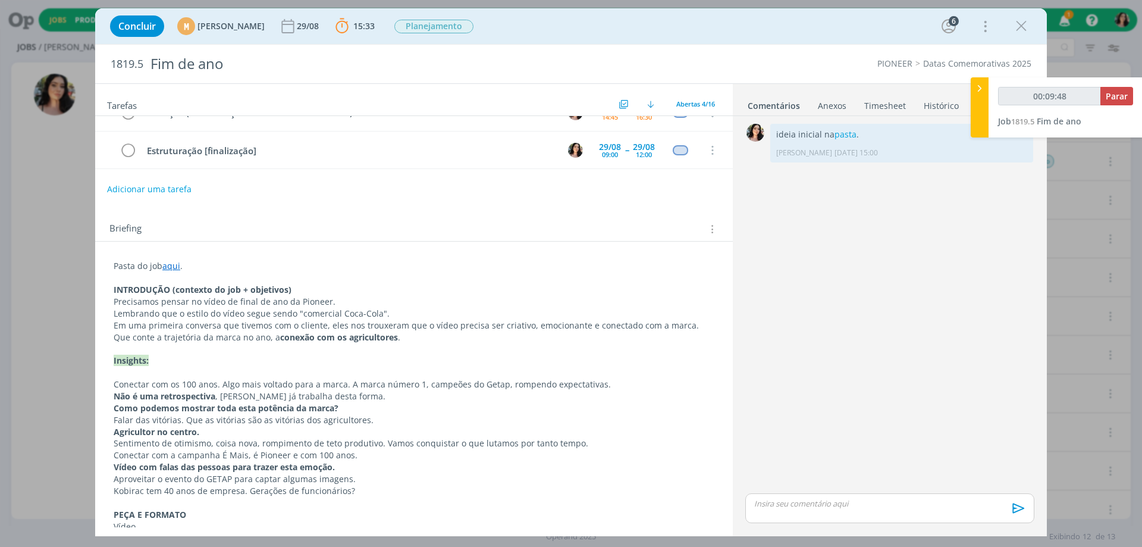
scroll to position [0, 0]
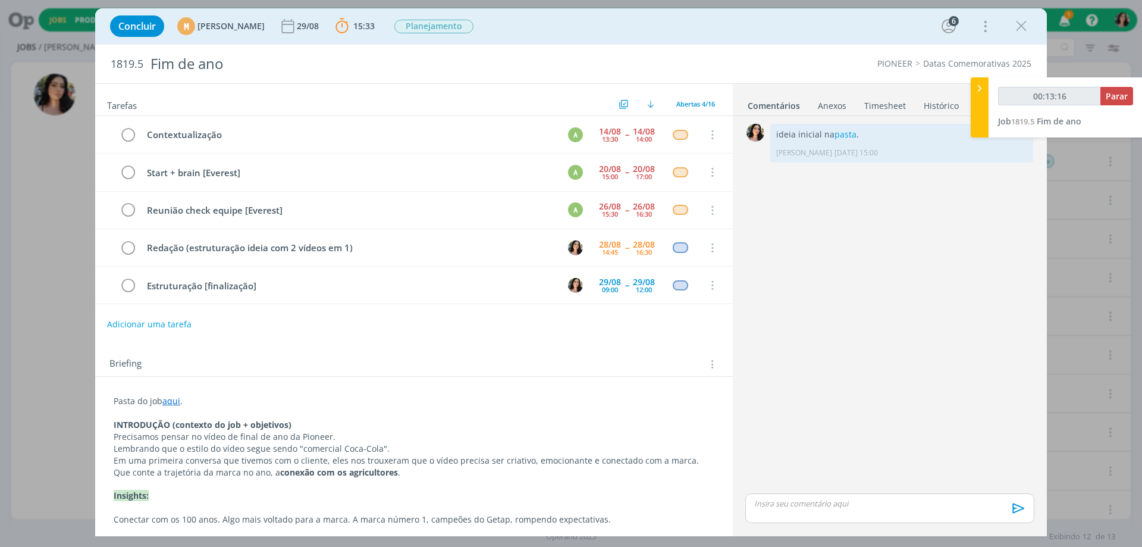
click at [626, 23] on div "Concluir M [PERSON_NAME] [DATE] 15:33 Parar Apontar Data * [DATE] Horas * 00:00…" at bounding box center [571, 26] width 934 height 29
drag, startPoint x: 112, startPoint y: 64, endPoint x: 144, endPoint y: 65, distance: 31.6
click at [144, 65] on div "1819.5 Fim de ano" at bounding box center [377, 64] width 544 height 39
copy span "1819.5"
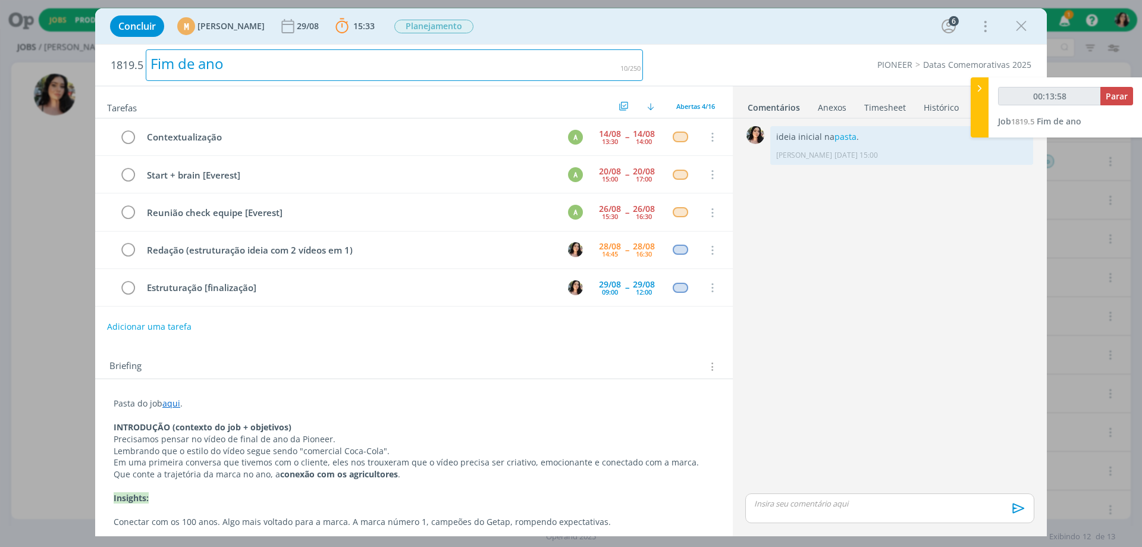
click at [486, 45] on h2 "1819.5 Fim de ano" at bounding box center [377, 65] width 533 height 41
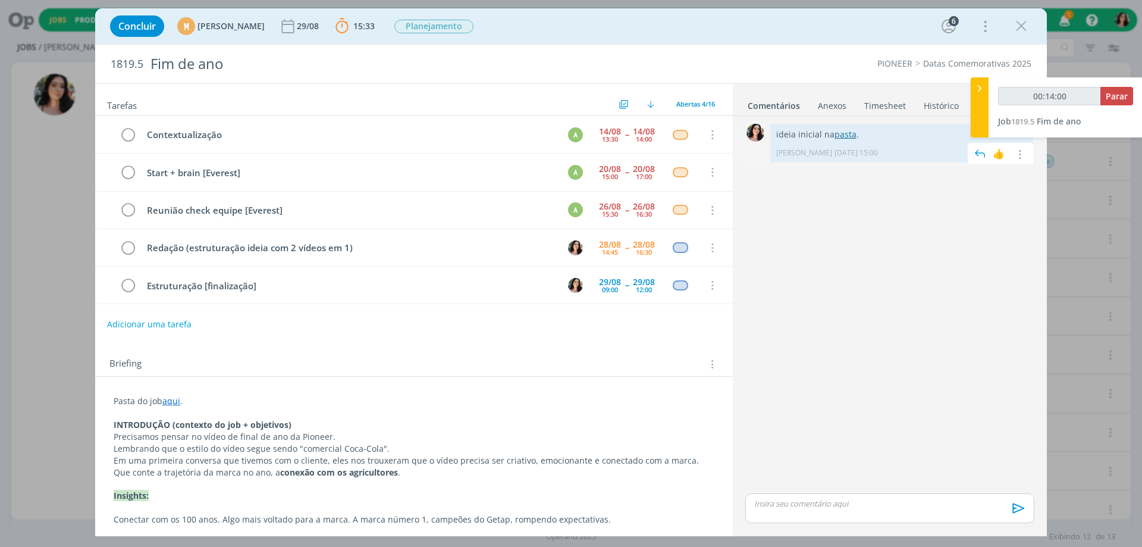
click at [848, 137] on link "pasta" at bounding box center [846, 134] width 22 height 11
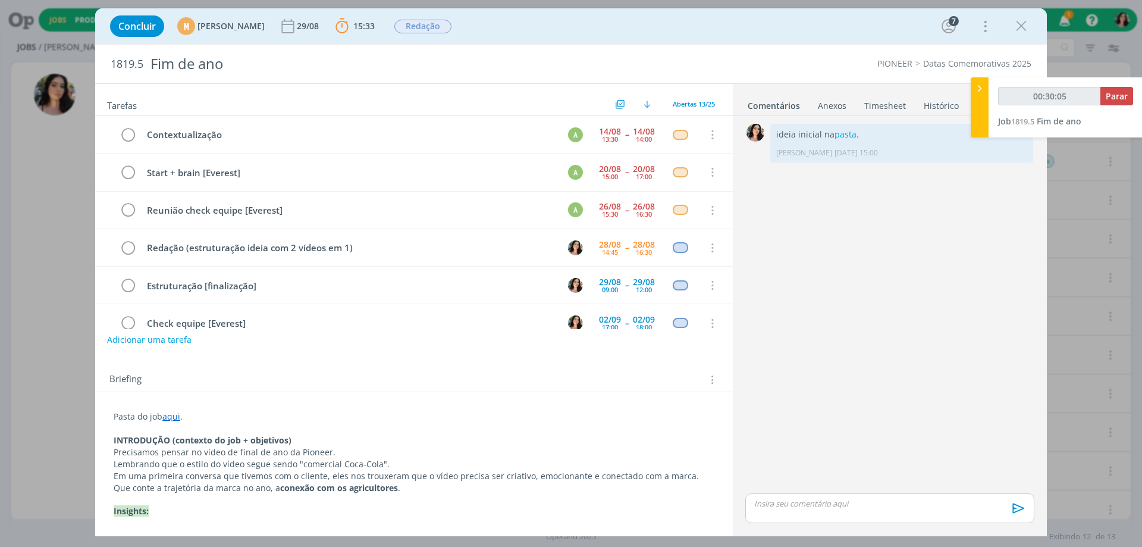
type input "00:30:06"
click at [1120, 99] on span "Parar" at bounding box center [1117, 95] width 22 height 11
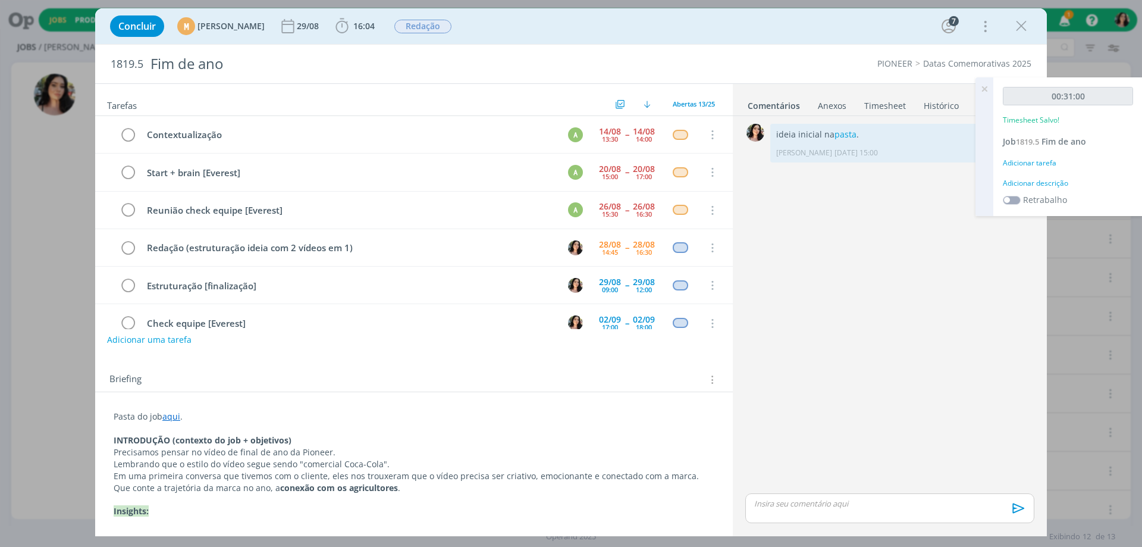
click at [1040, 181] on div "Adicionar descrição" at bounding box center [1068, 183] width 130 height 11
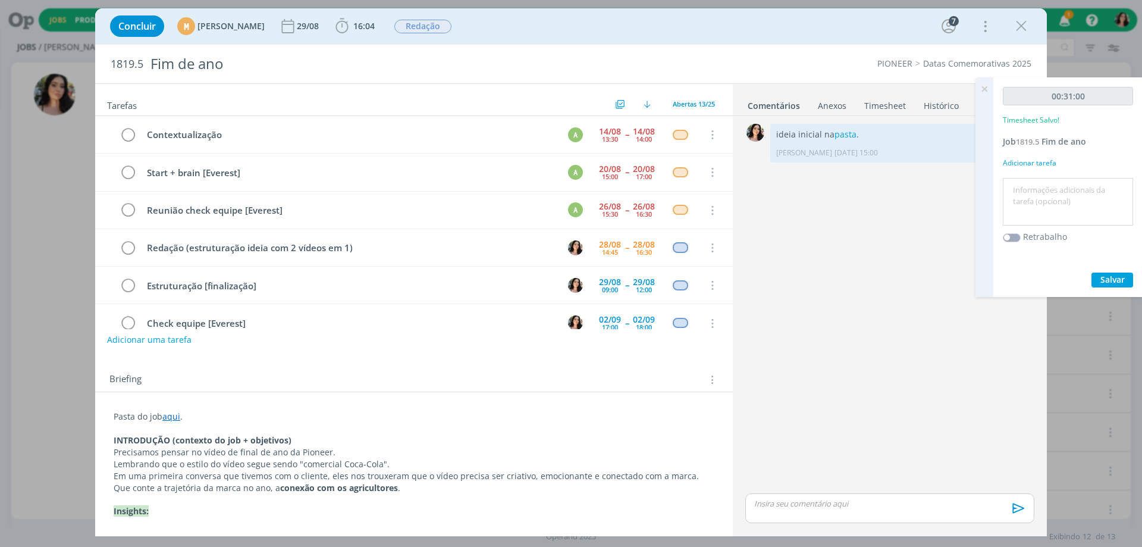
click at [1041, 195] on textarea at bounding box center [1068, 202] width 124 height 42
type textarea "Redação."
click at [1110, 280] on span "Salvar" at bounding box center [1113, 279] width 24 height 11
